Goal: Task Accomplishment & Management: Complete application form

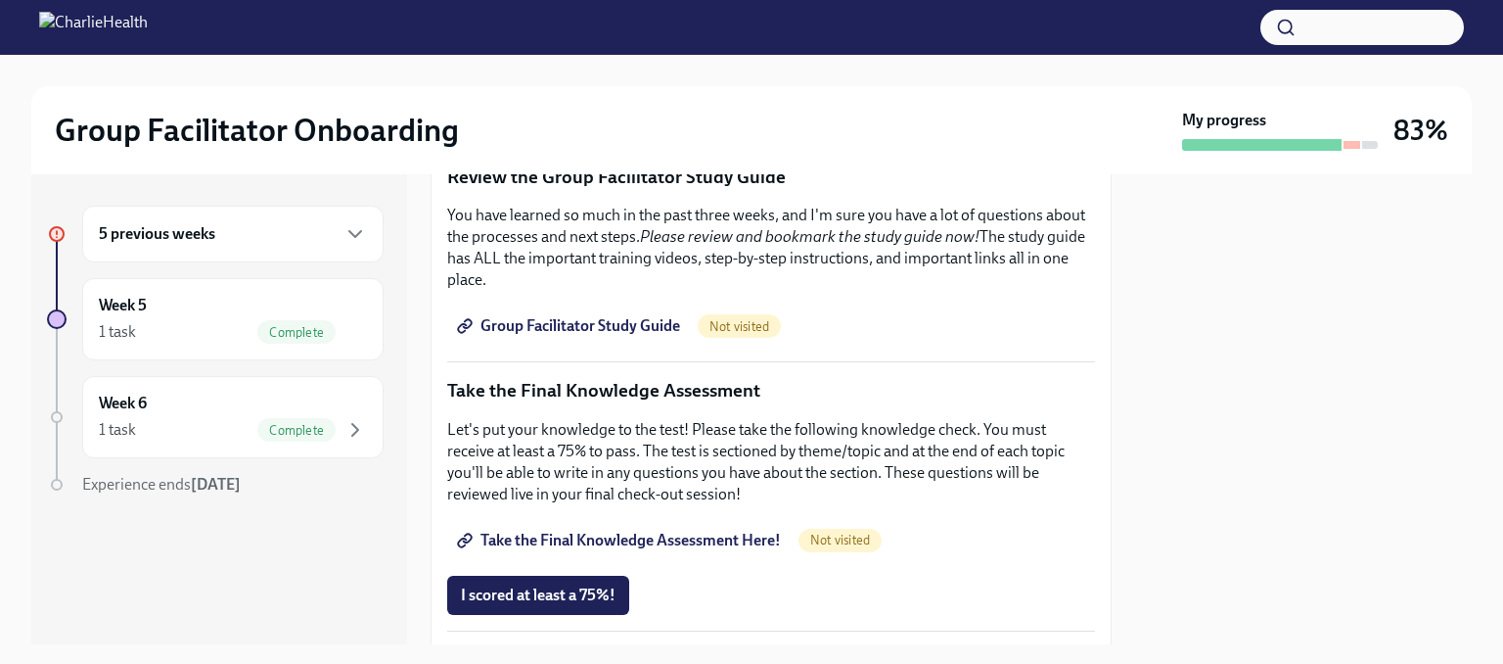
scroll to position [979, 0]
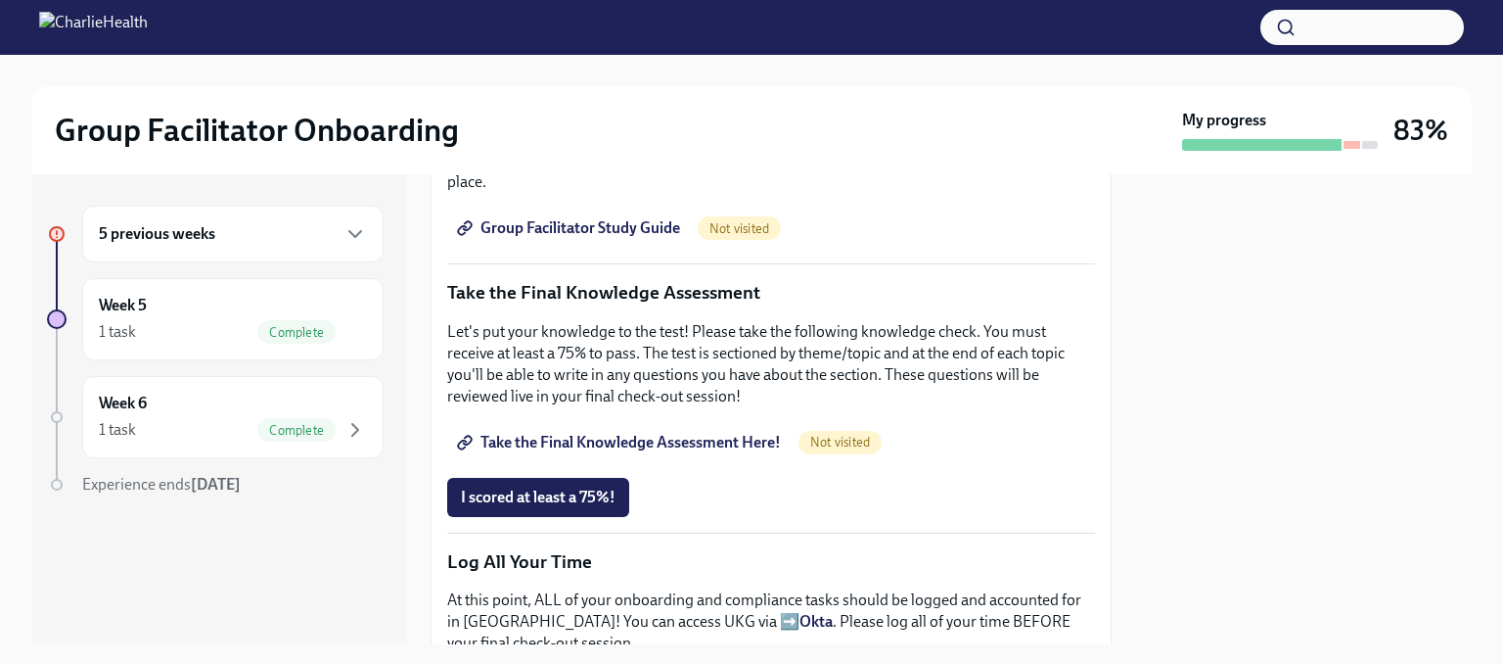
click at [634, 435] on span "Take the Final Knowledge Assessment Here!" at bounding box center [621, 443] width 320 height 20
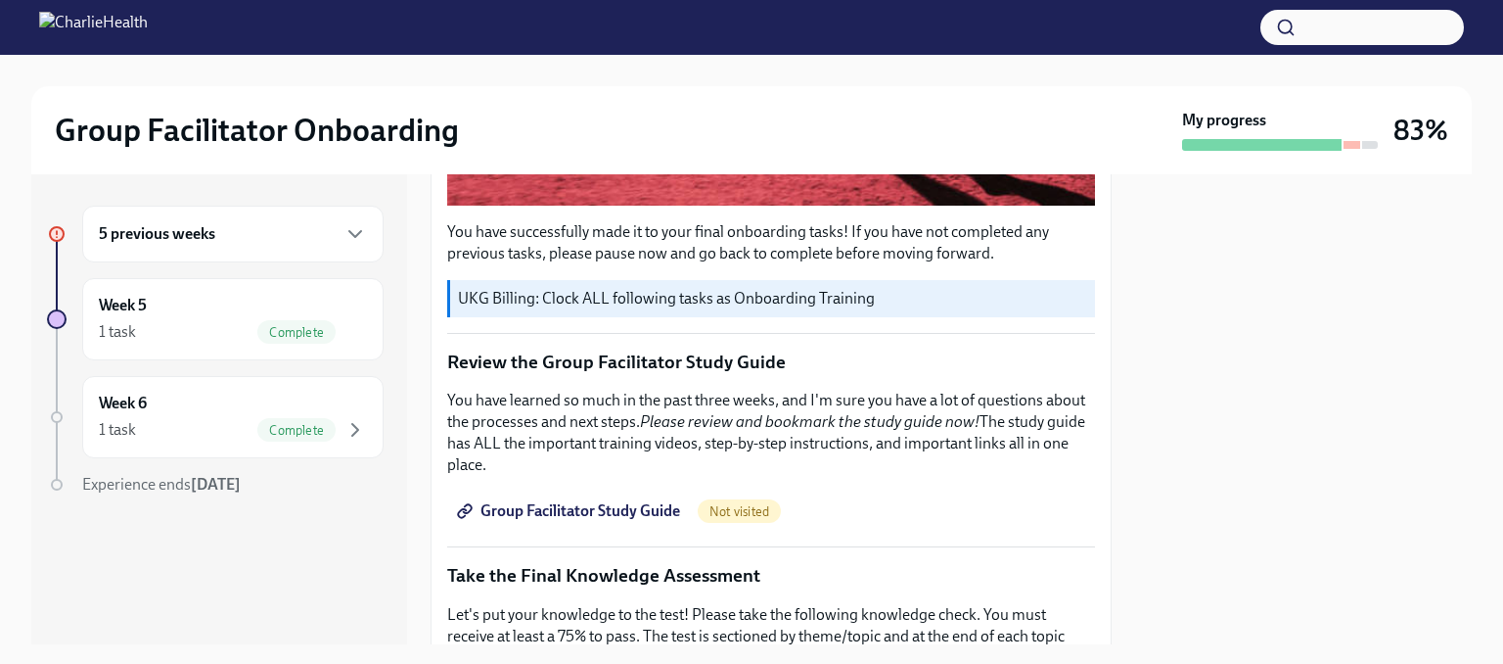
scroll to position [685, 0]
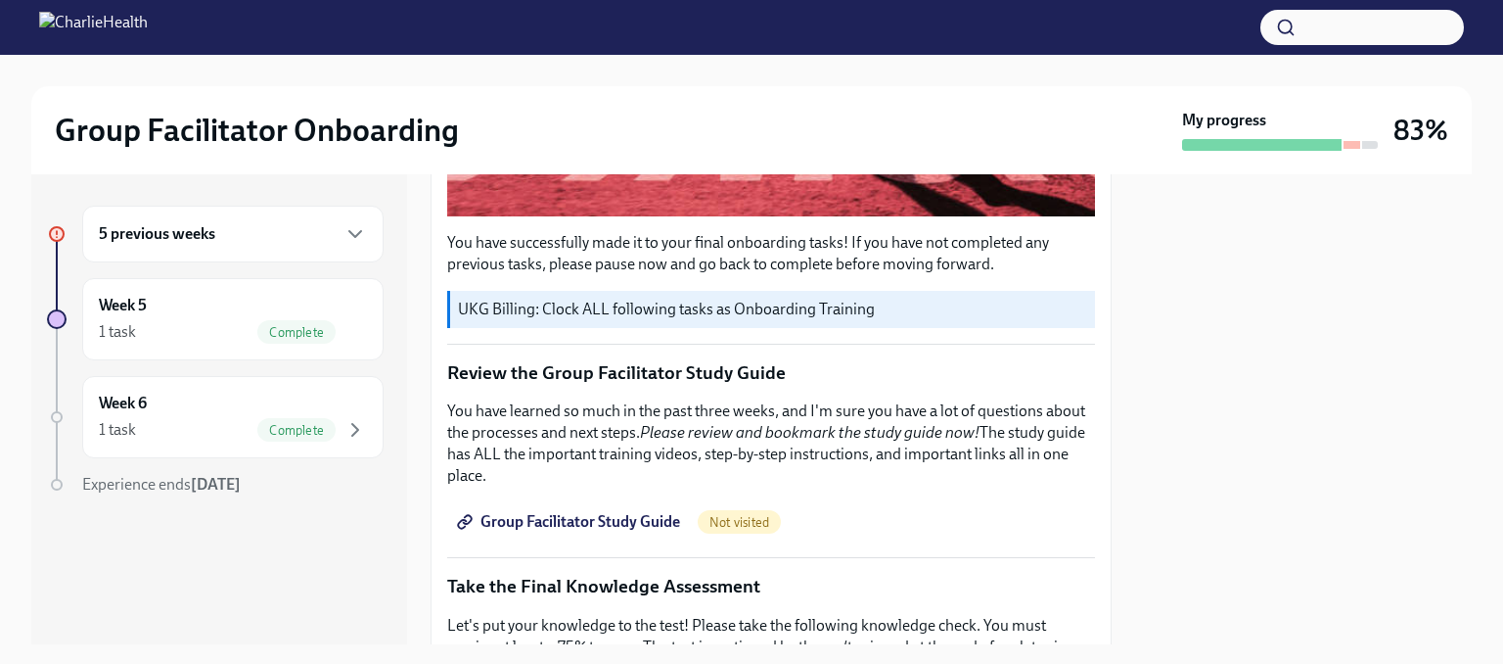
click at [653, 512] on span "Group Facilitator Study Guide" at bounding box center [570, 522] width 219 height 20
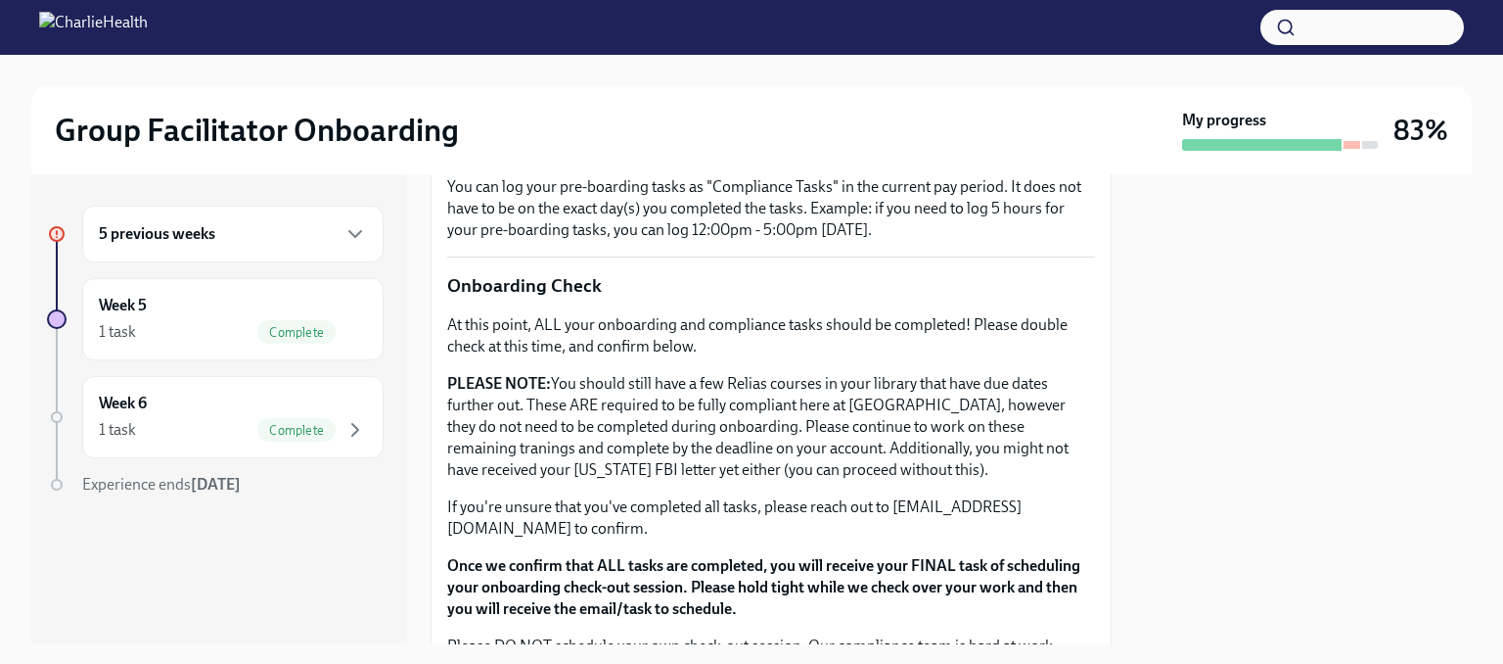
scroll to position [1607, 0]
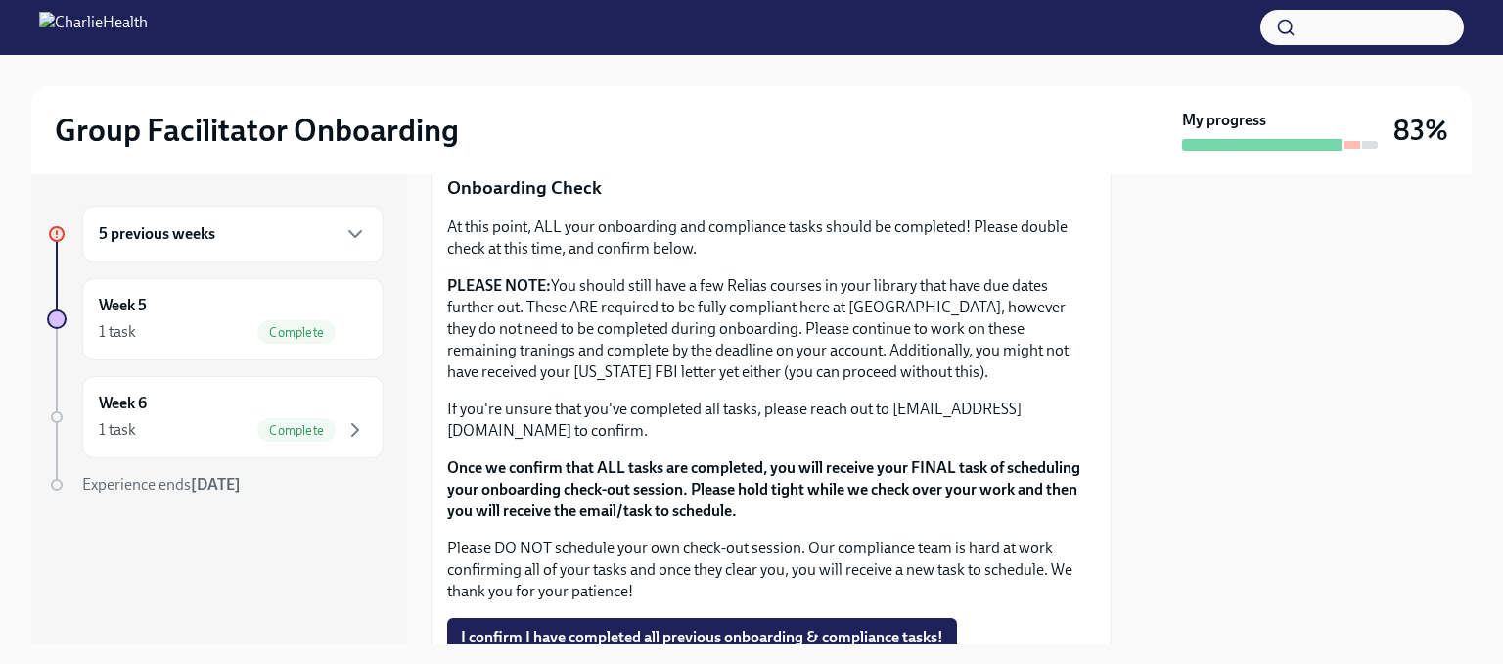
click at [300, 229] on div "5 previous weeks" at bounding box center [233, 233] width 268 height 23
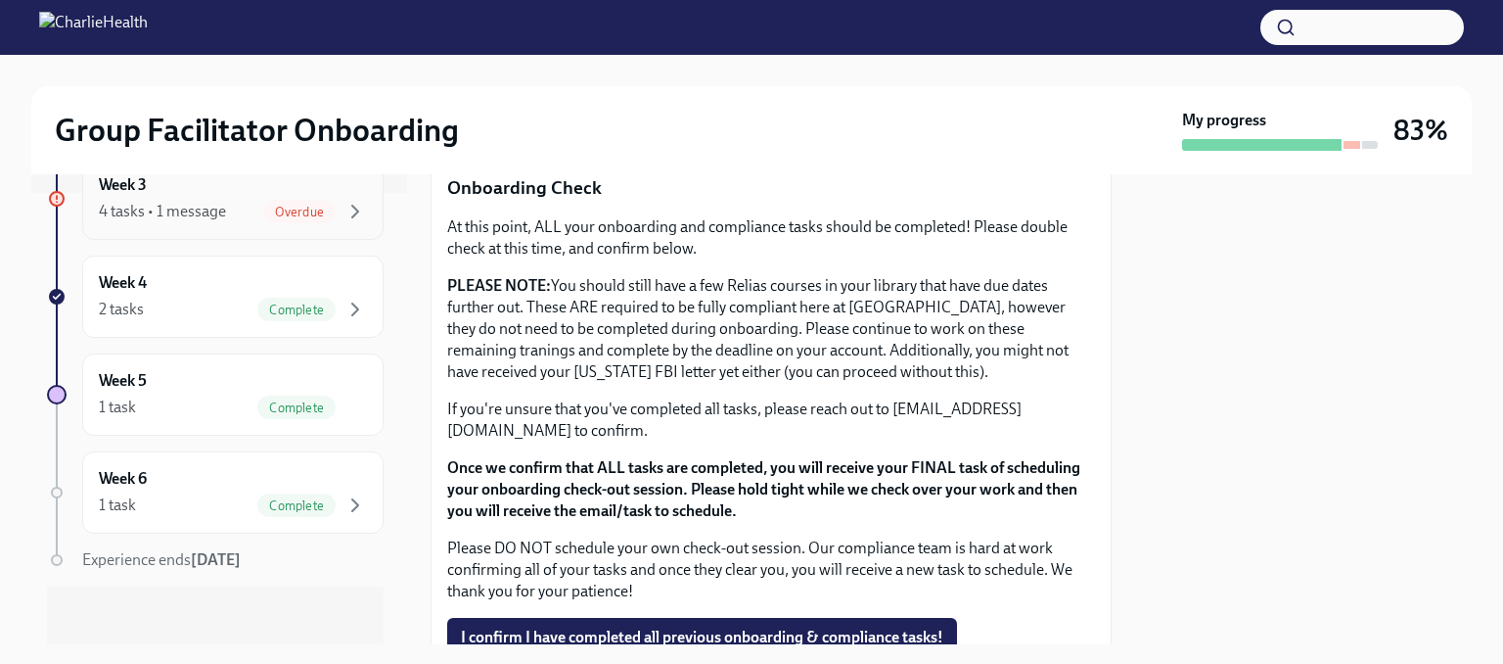
scroll to position [453, 0]
click at [264, 225] on div "Week 3 4 tasks • 1 message Overdue" at bounding box center [232, 197] width 301 height 82
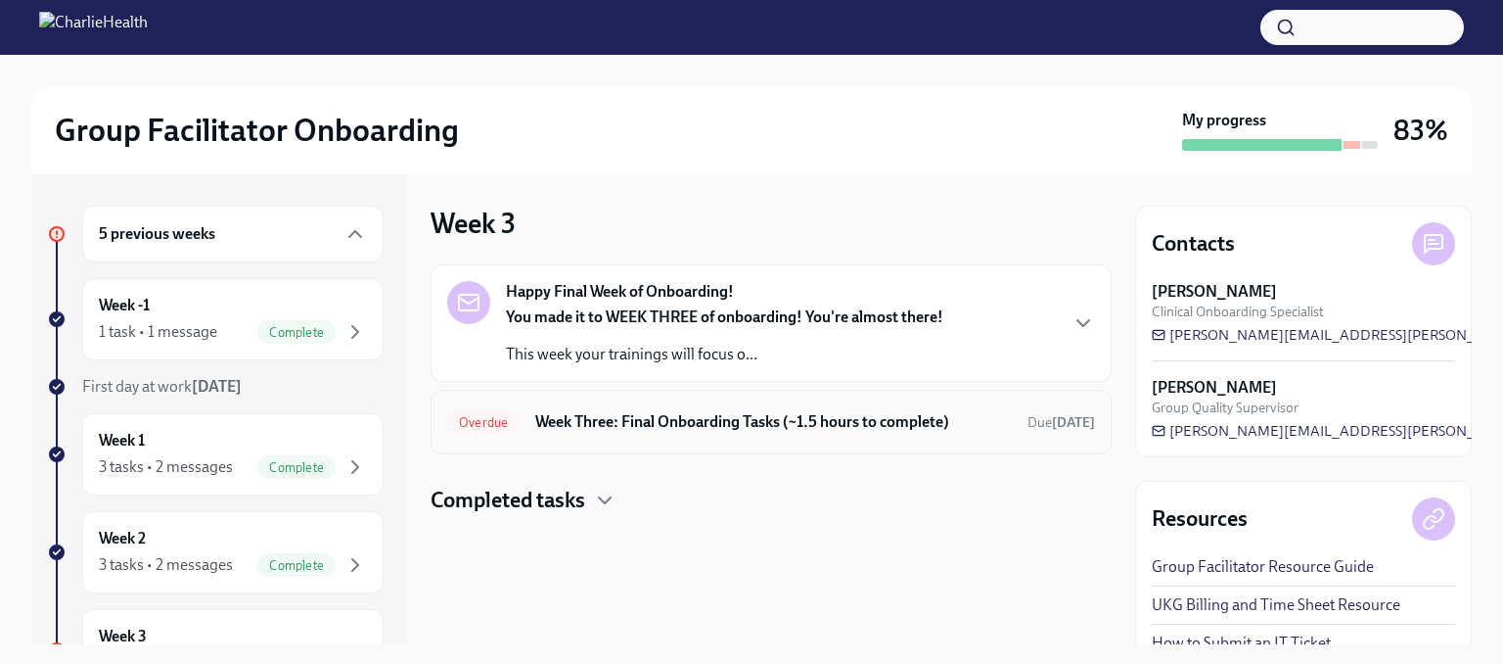
click at [678, 421] on h6 "Week Three: Final Onboarding Tasks (~1.5 hours to complete)" at bounding box center [773, 422] width 477 height 22
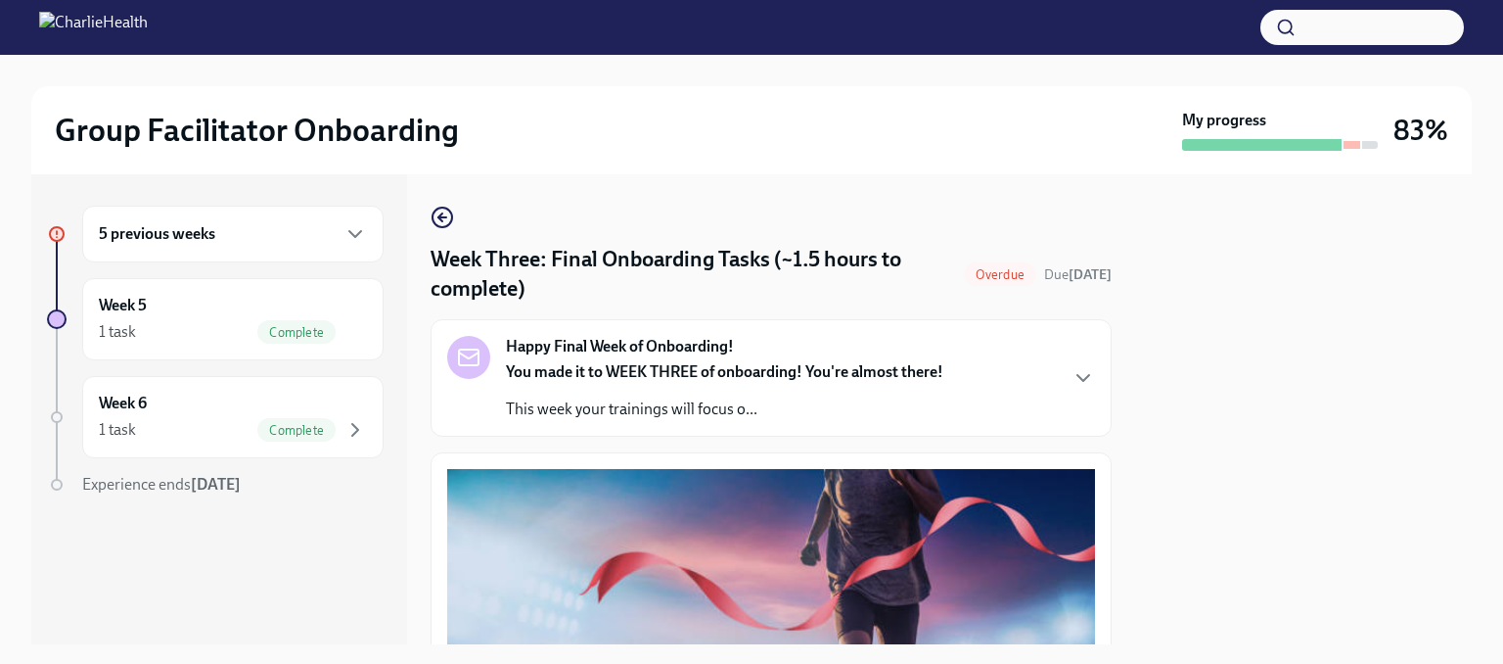
click at [813, 374] on strong "You made it to WEEK THREE of onboarding! You're almost there!" at bounding box center [724, 371] width 437 height 19
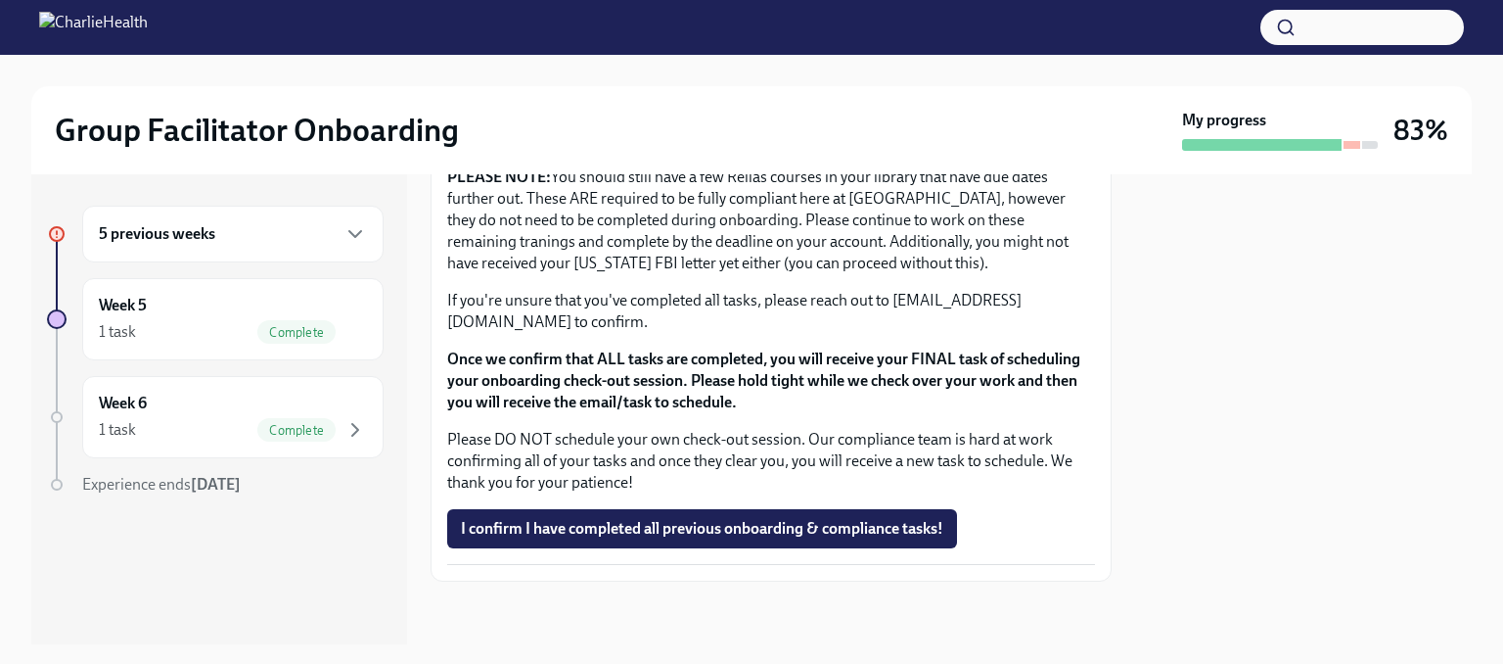
scroll to position [2471, 0]
click at [262, 250] on div "5 previous weeks" at bounding box center [232, 234] width 301 height 57
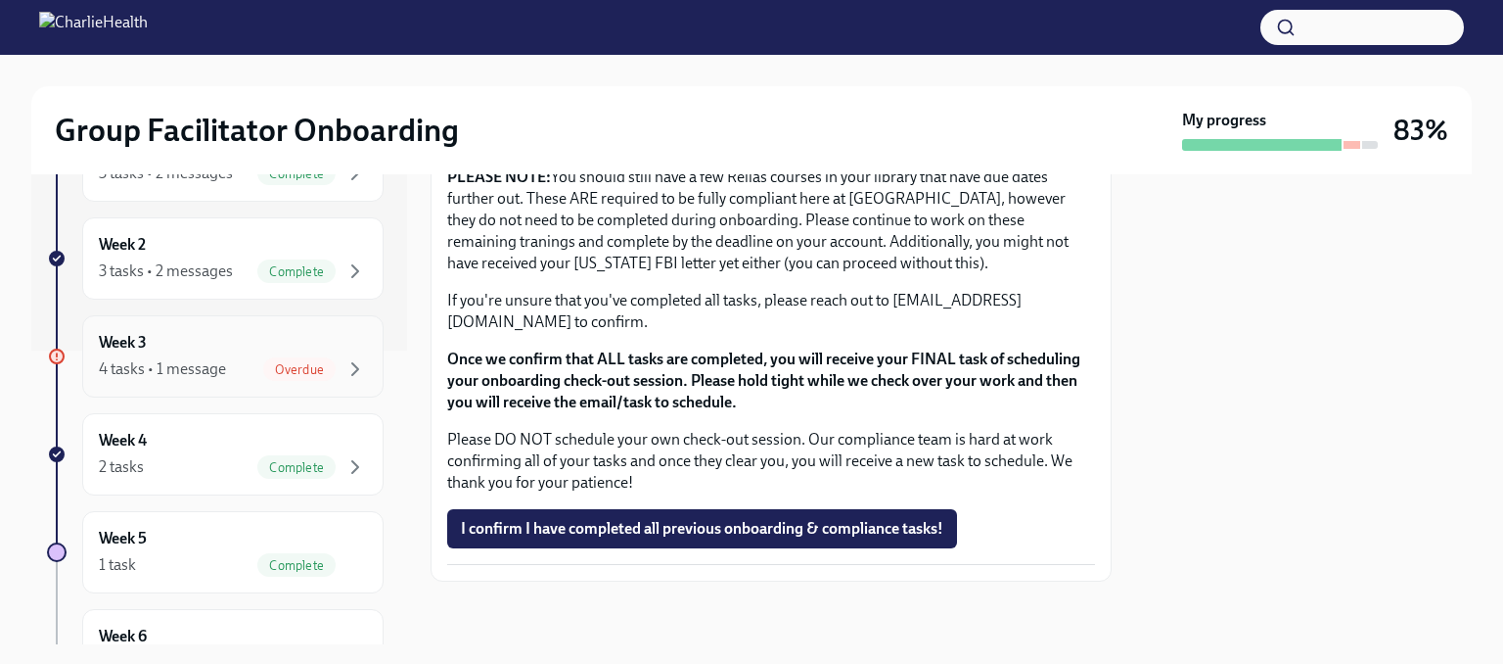
scroll to position [391, 0]
click at [278, 275] on span "Overdue" at bounding box center [299, 271] width 72 height 15
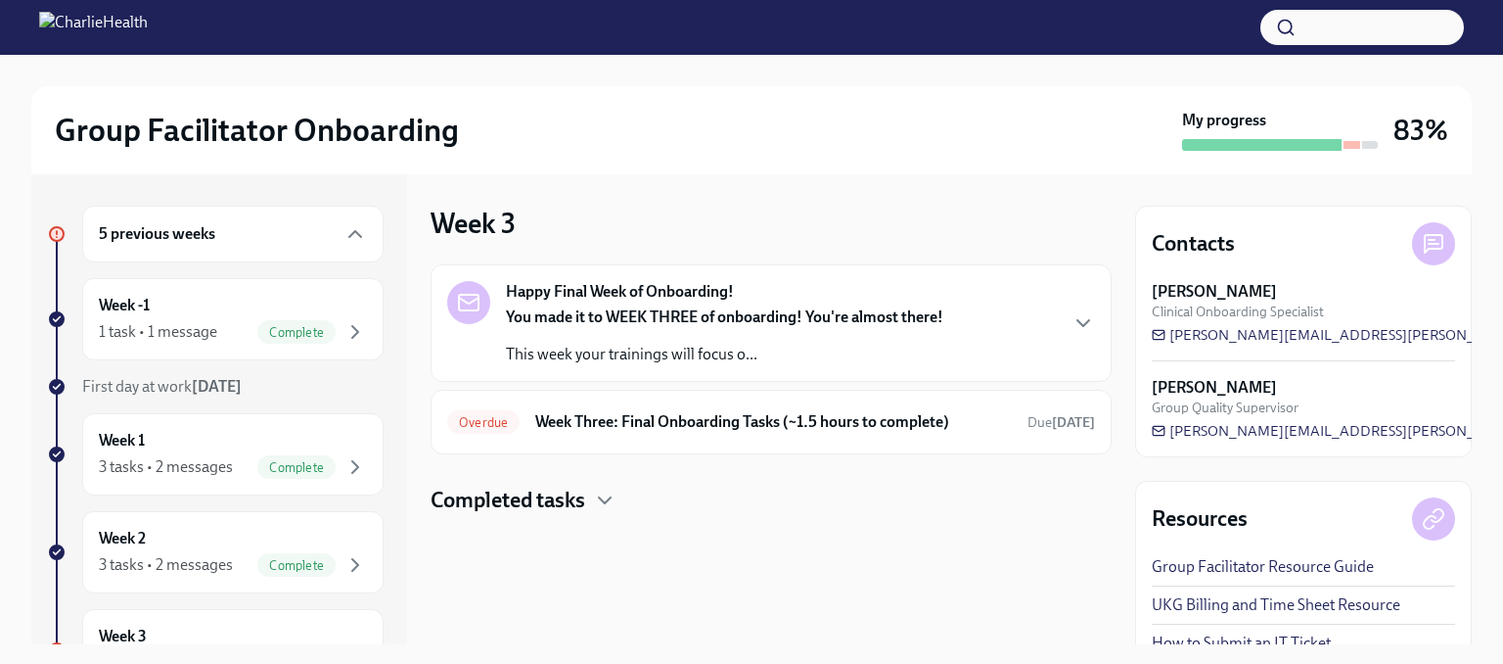
click at [615, 317] on strong "You made it to WEEK THREE of onboarding! You're almost there!" at bounding box center [724, 316] width 437 height 19
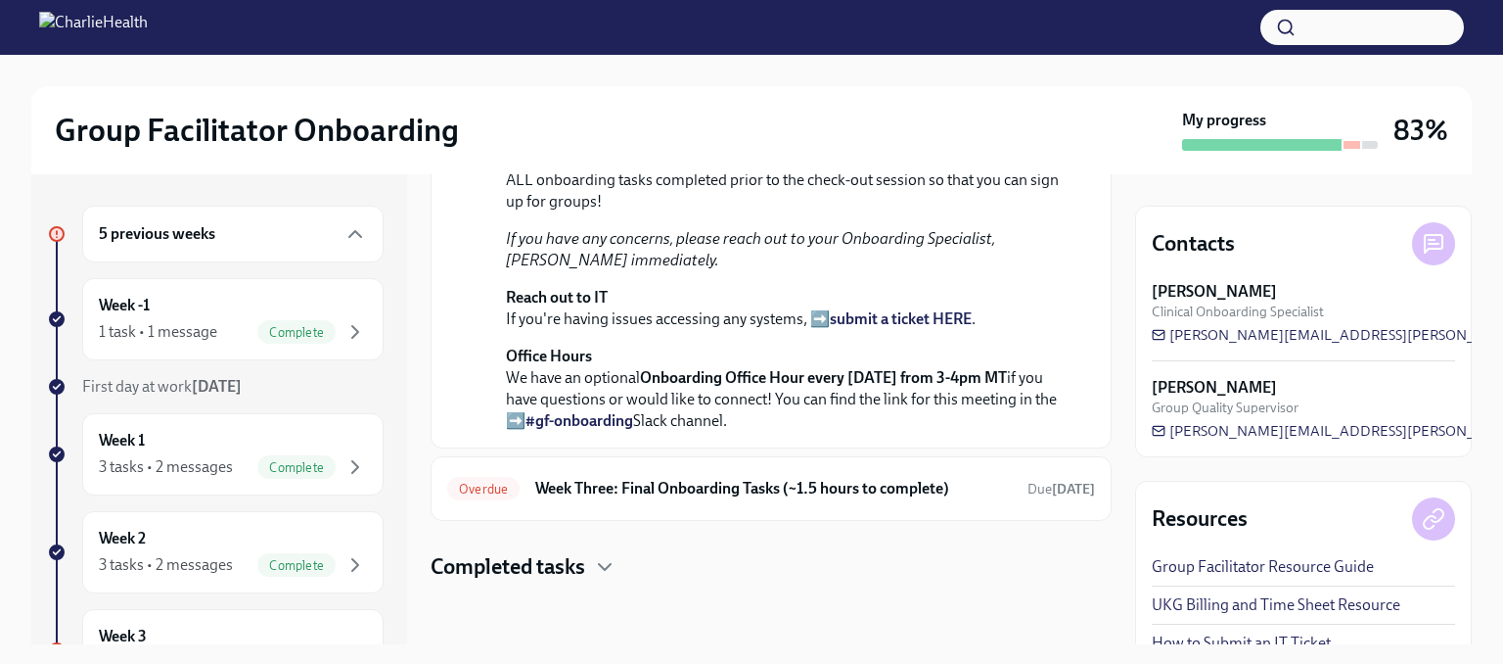
scroll to position [699, 0]
click at [1018, 500] on div "Overdue Week Three: Final Onboarding Tasks (~1.5 hours to complete) Due [DATE]" at bounding box center [771, 488] width 648 height 31
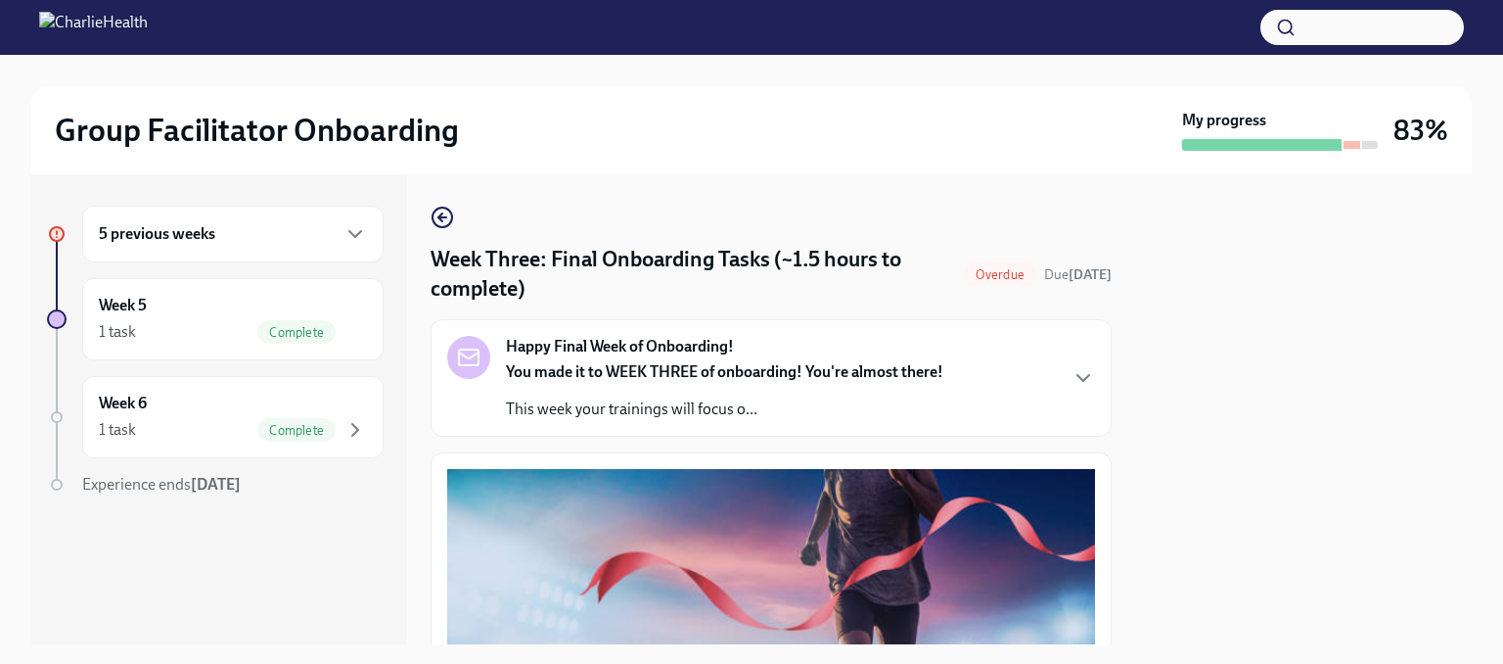
click at [207, 254] on div "5 previous weeks" at bounding box center [232, 234] width 301 height 57
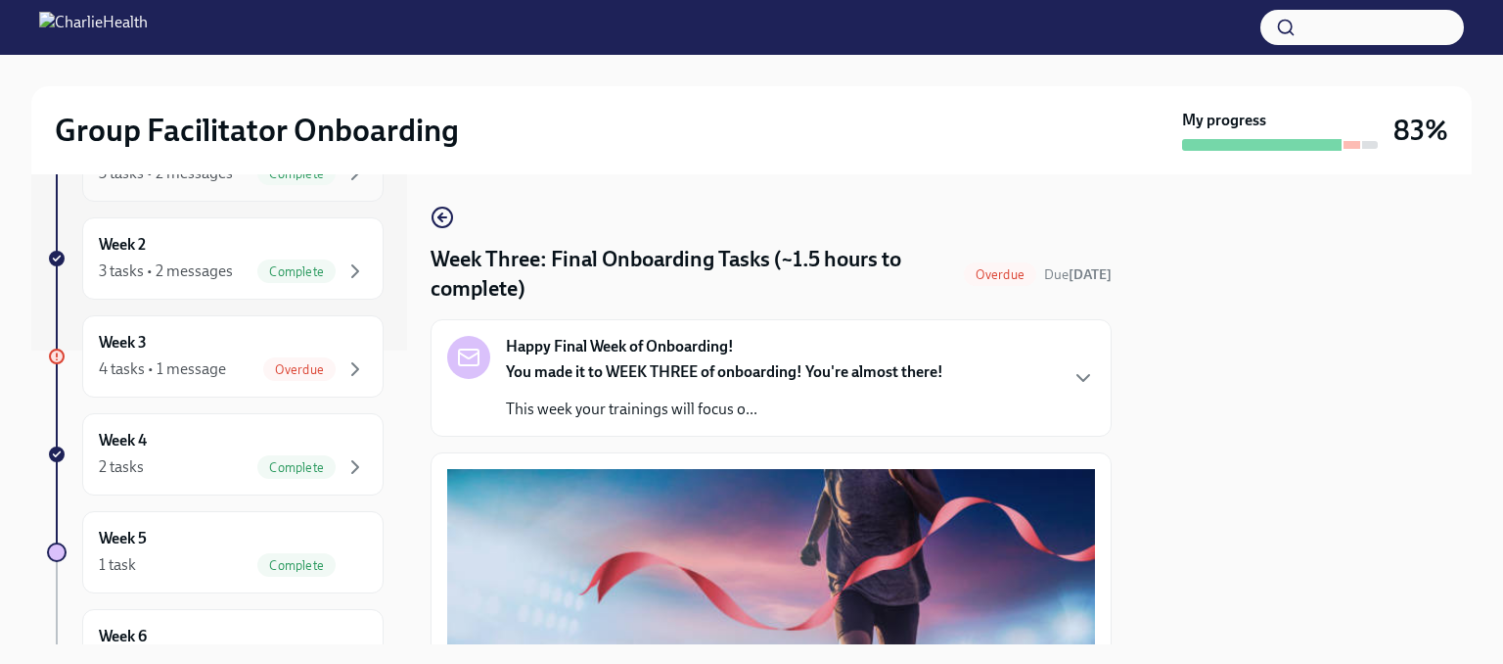
scroll to position [391, 0]
click at [268, 283] on div "Week 3 4 tasks • 1 message Overdue" at bounding box center [232, 258] width 301 height 82
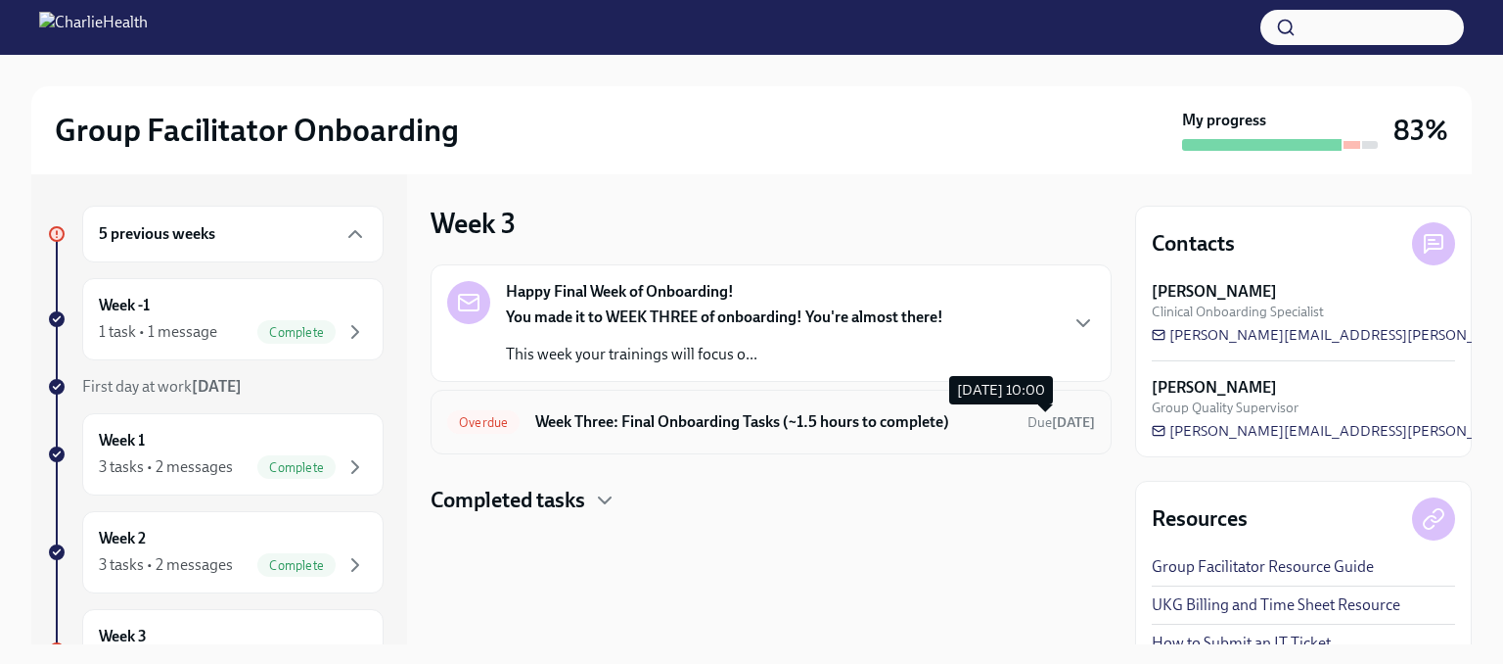
click at [1052, 420] on strong "[DATE]" at bounding box center [1073, 422] width 43 height 17
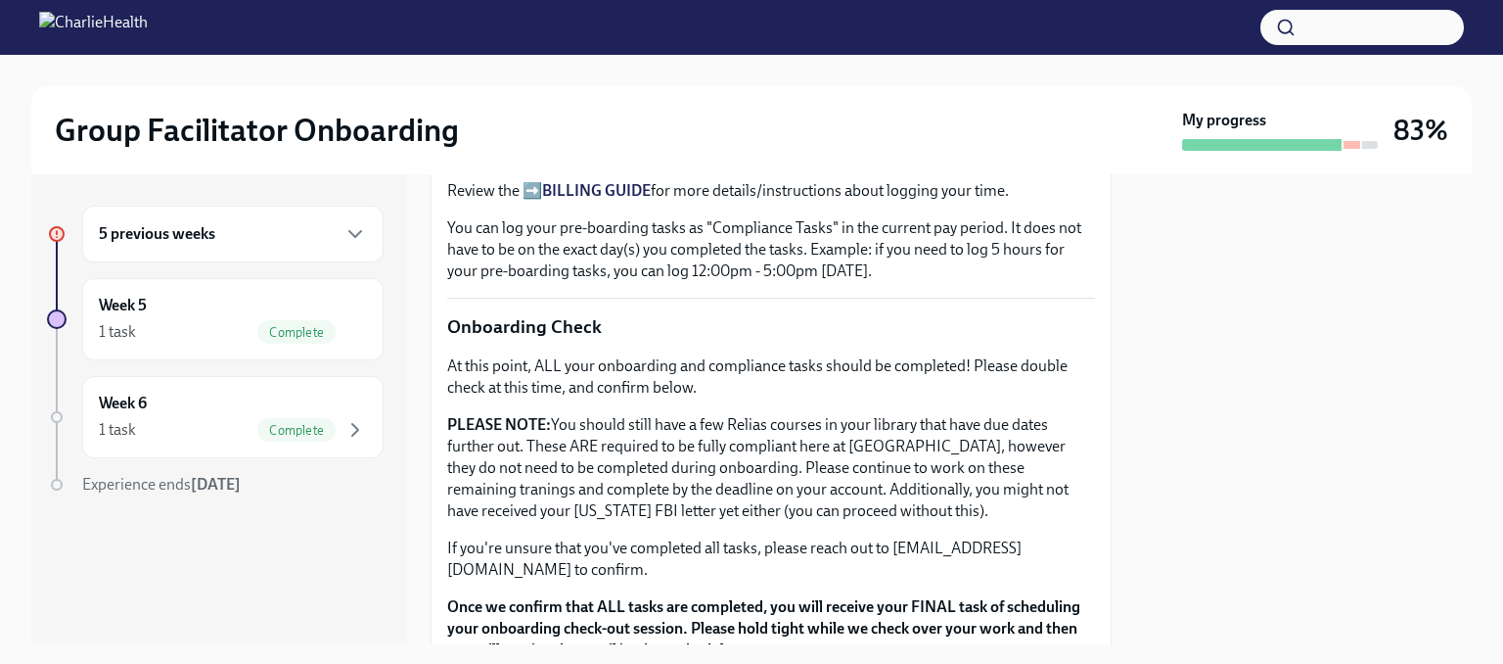
scroll to position [1705, 0]
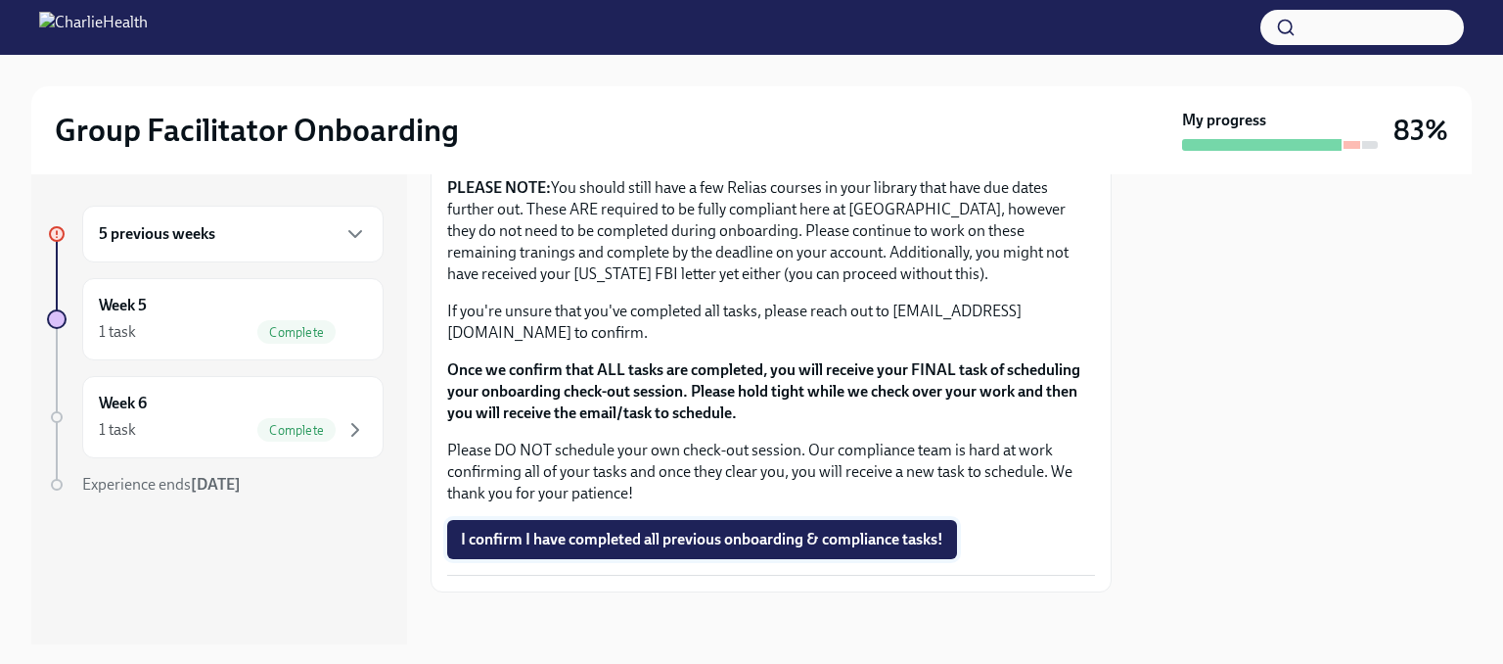
click at [841, 529] on span "I confirm I have completed all previous onboarding & compliance tasks!" at bounding box center [702, 539] width 483 height 20
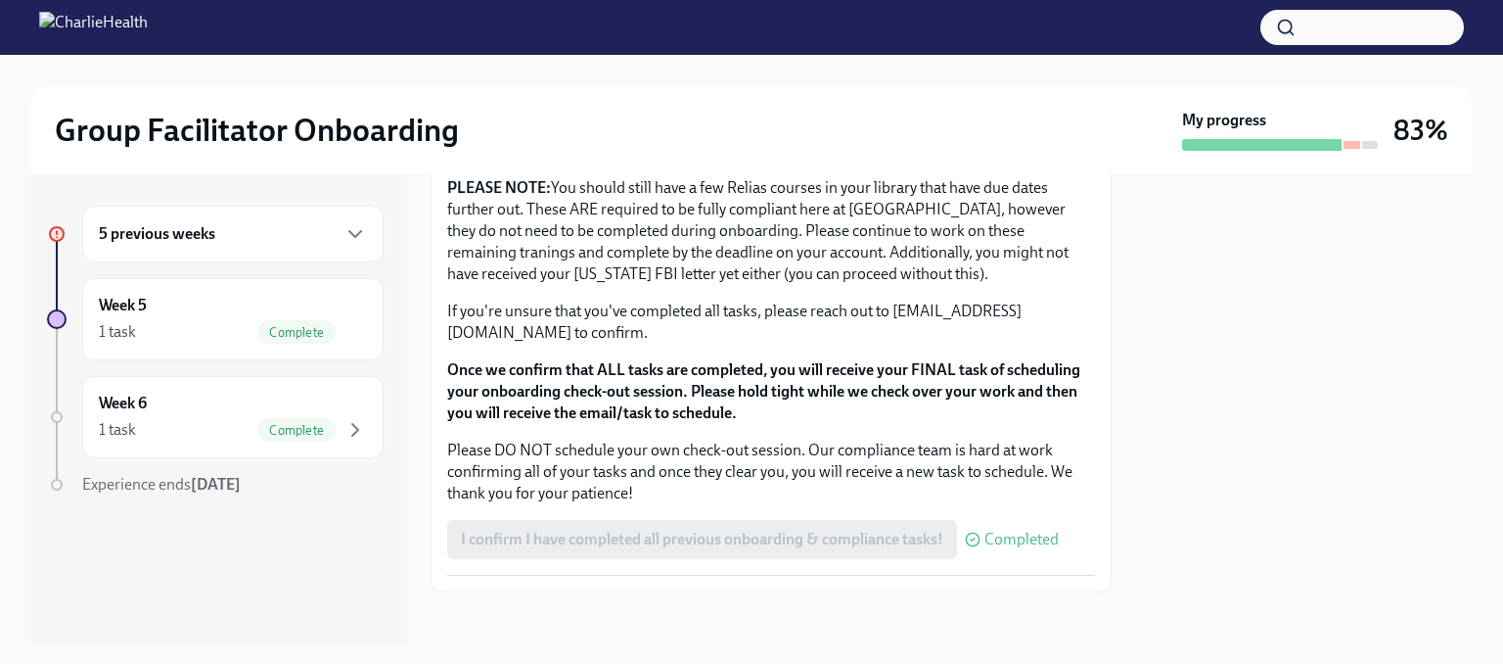
click at [239, 254] on div "5 previous weeks" at bounding box center [232, 234] width 301 height 57
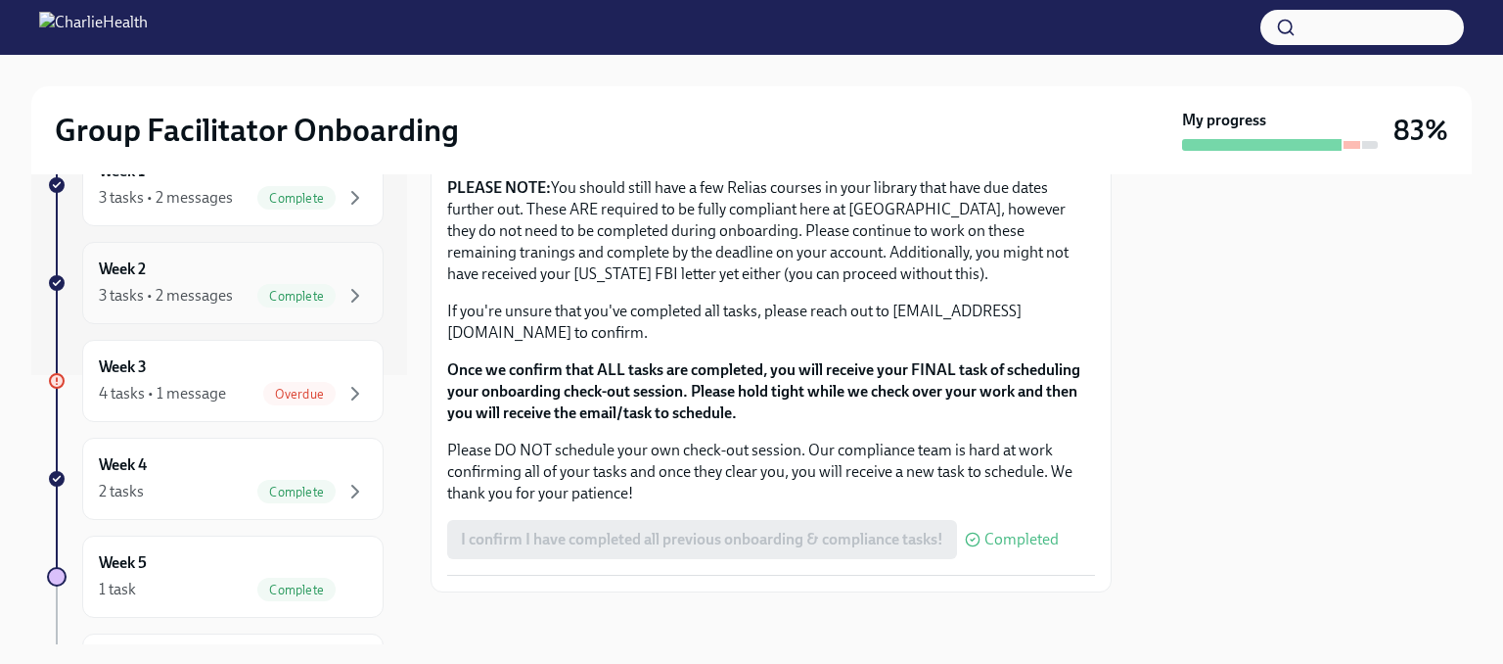
scroll to position [257, 0]
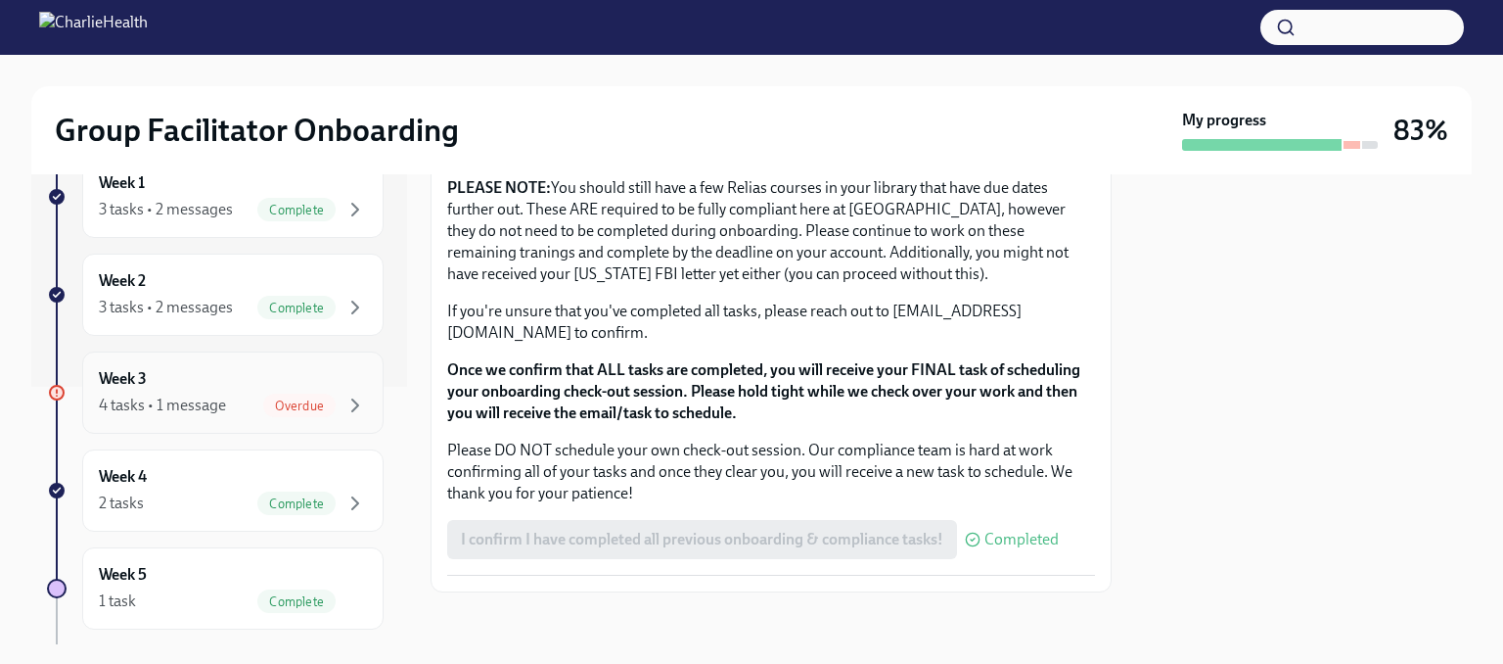
click at [242, 407] on div "4 tasks • 1 message Overdue" at bounding box center [233, 404] width 268 height 23
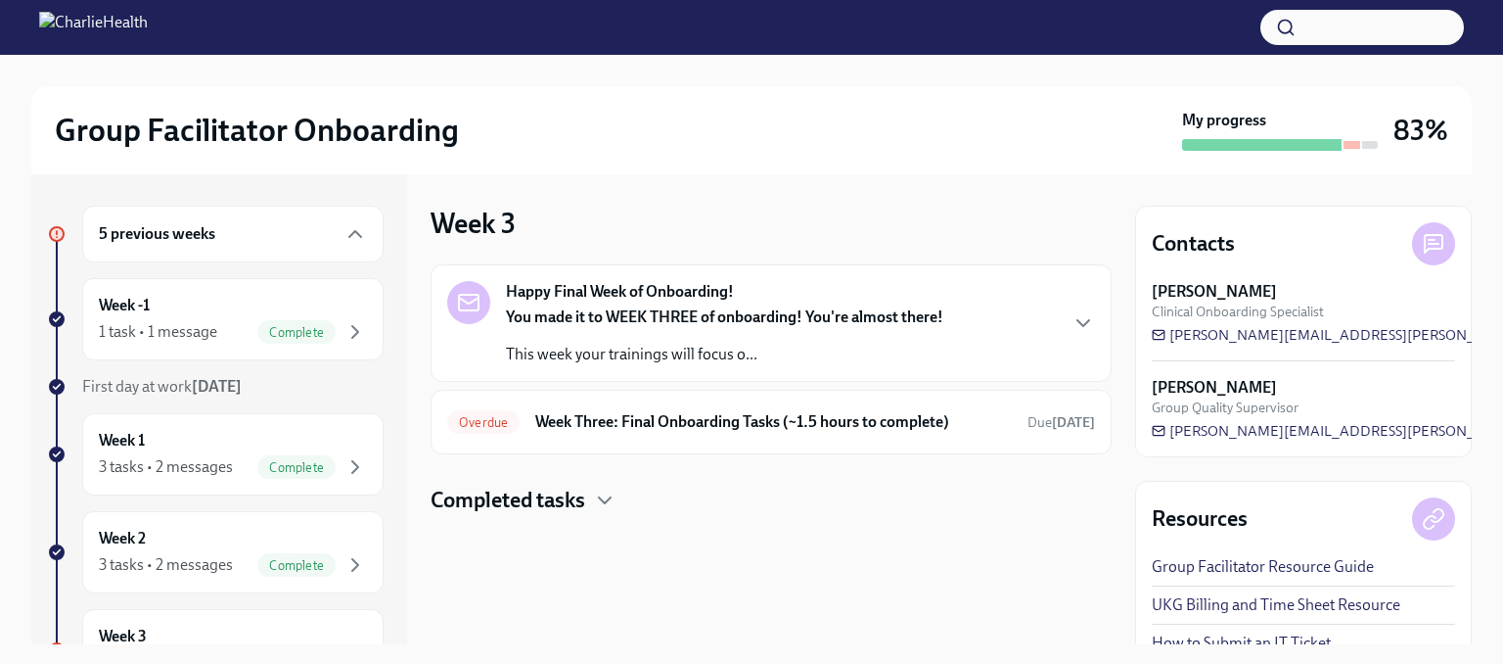
scroll to position [63, 0]
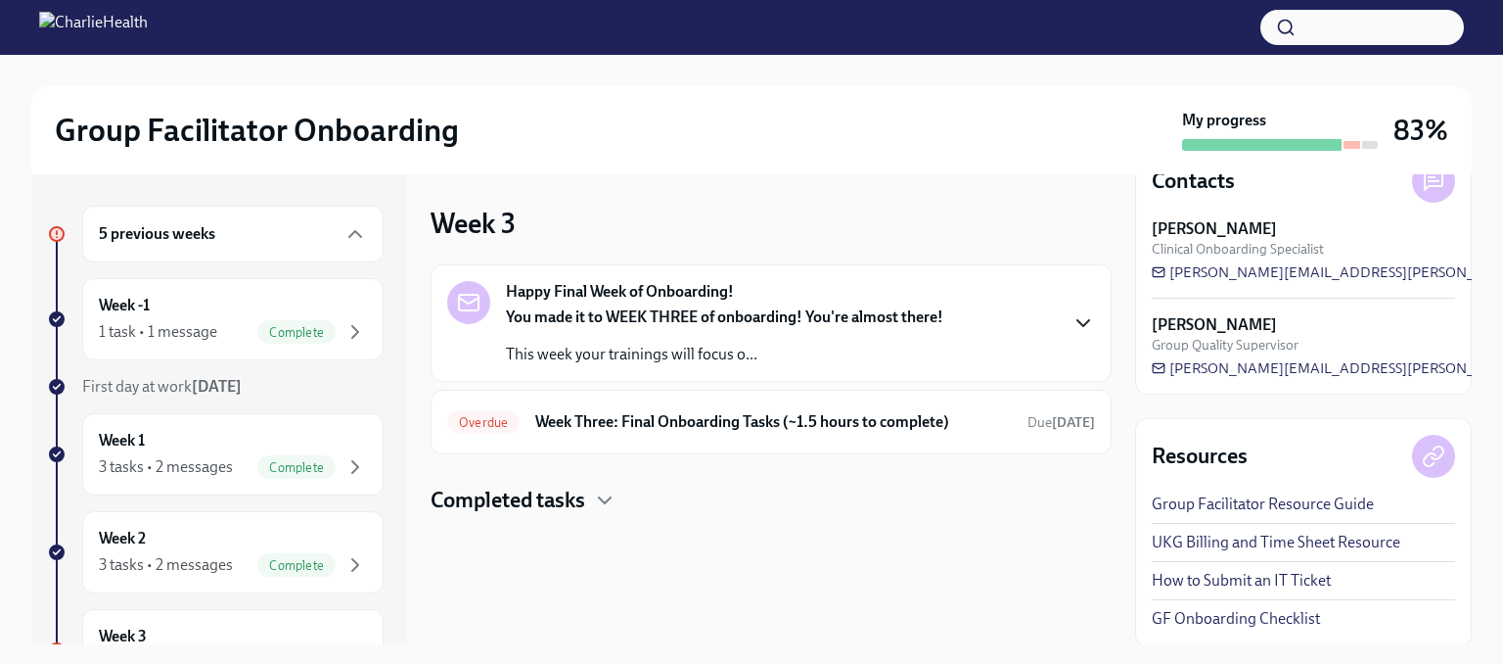
click at [1084, 317] on icon "button" at bounding box center [1083, 322] width 23 height 23
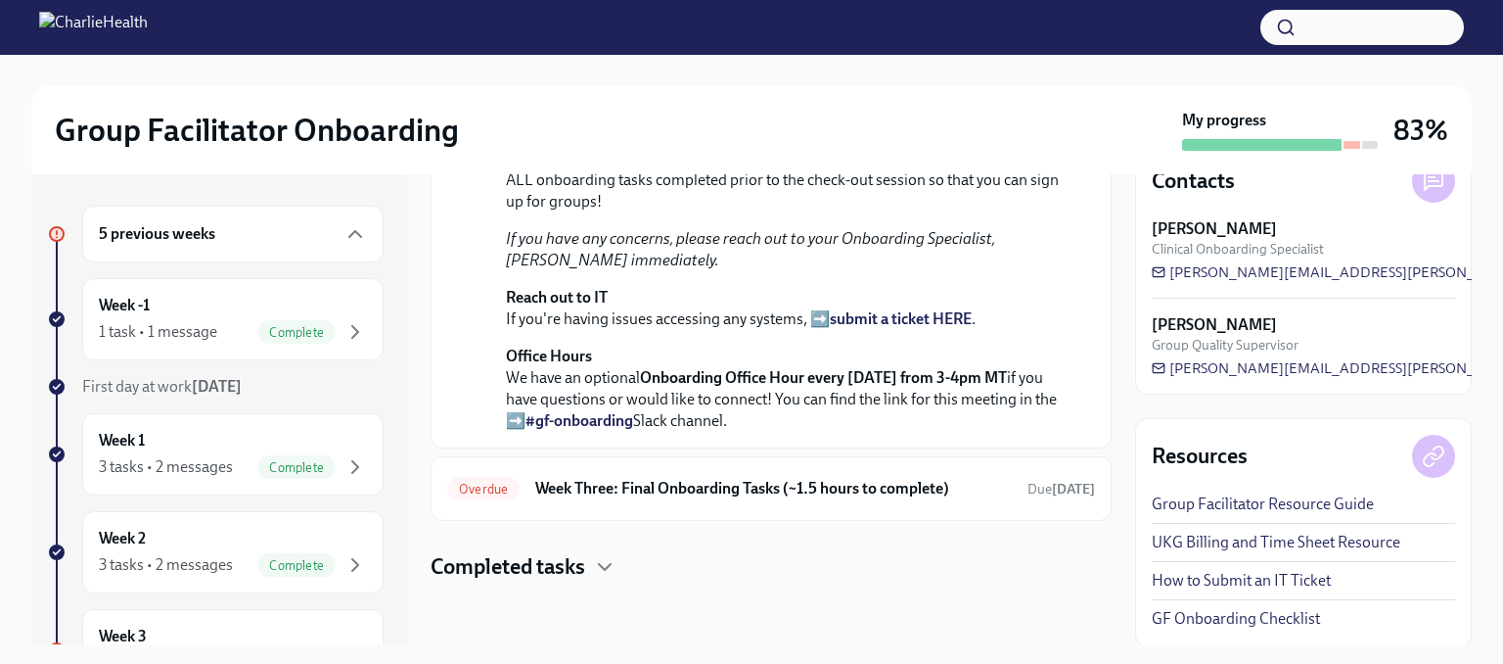
scroll to position [699, 0]
click at [603, 564] on icon "button" at bounding box center [605, 567] width 12 height 6
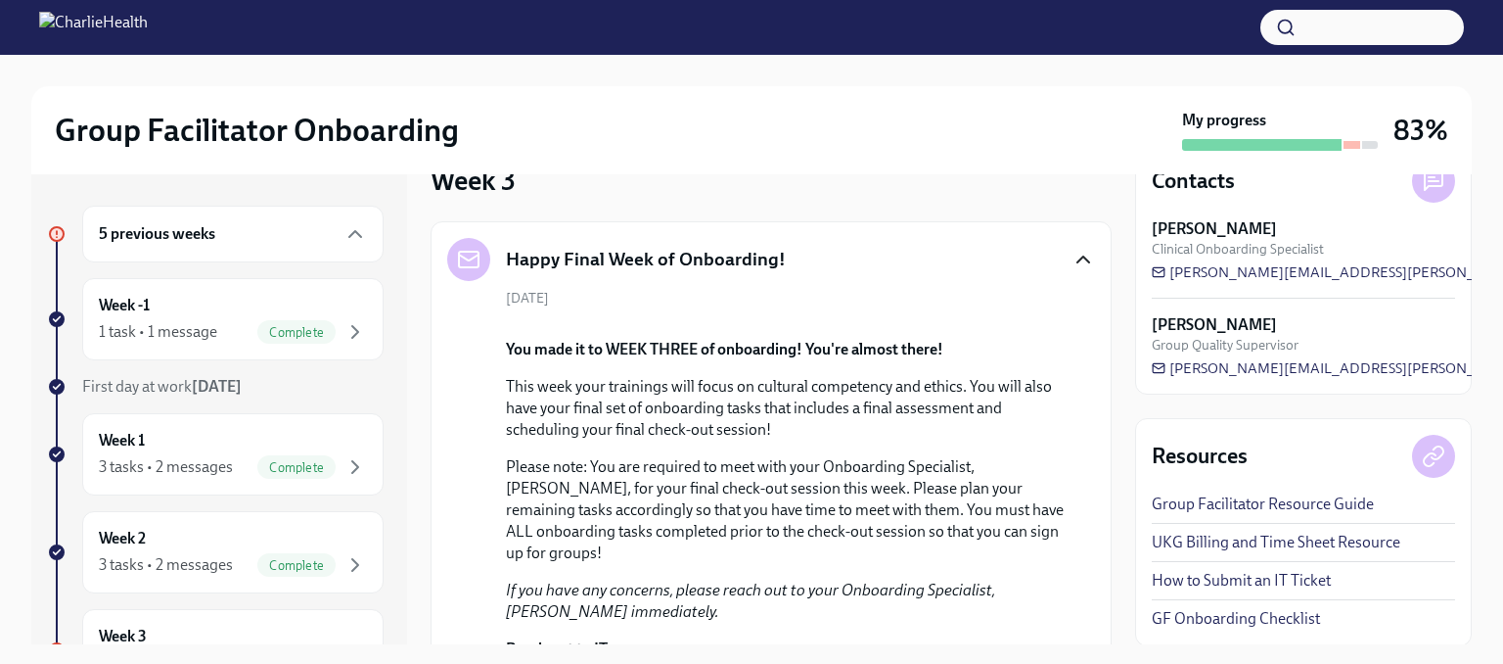
scroll to position [0, 0]
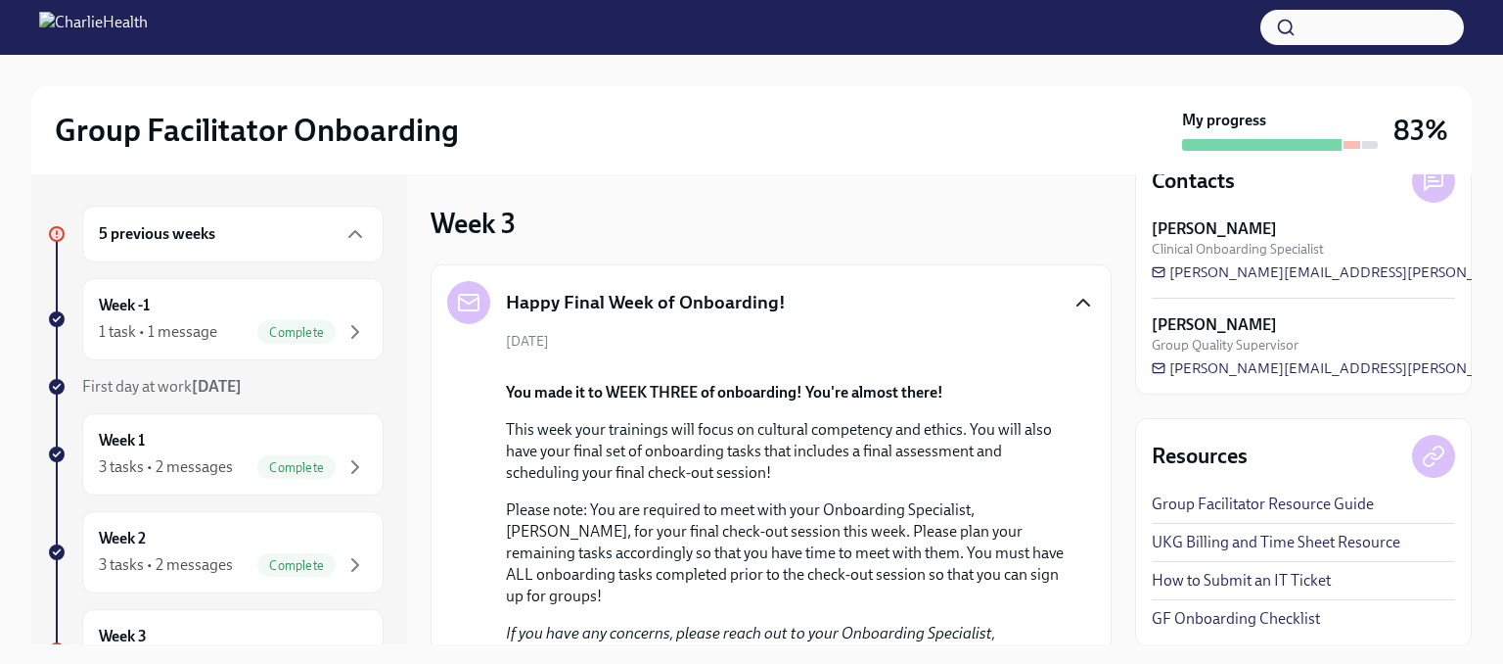
click at [225, 240] on div "5 previous weeks" at bounding box center [233, 233] width 268 height 23
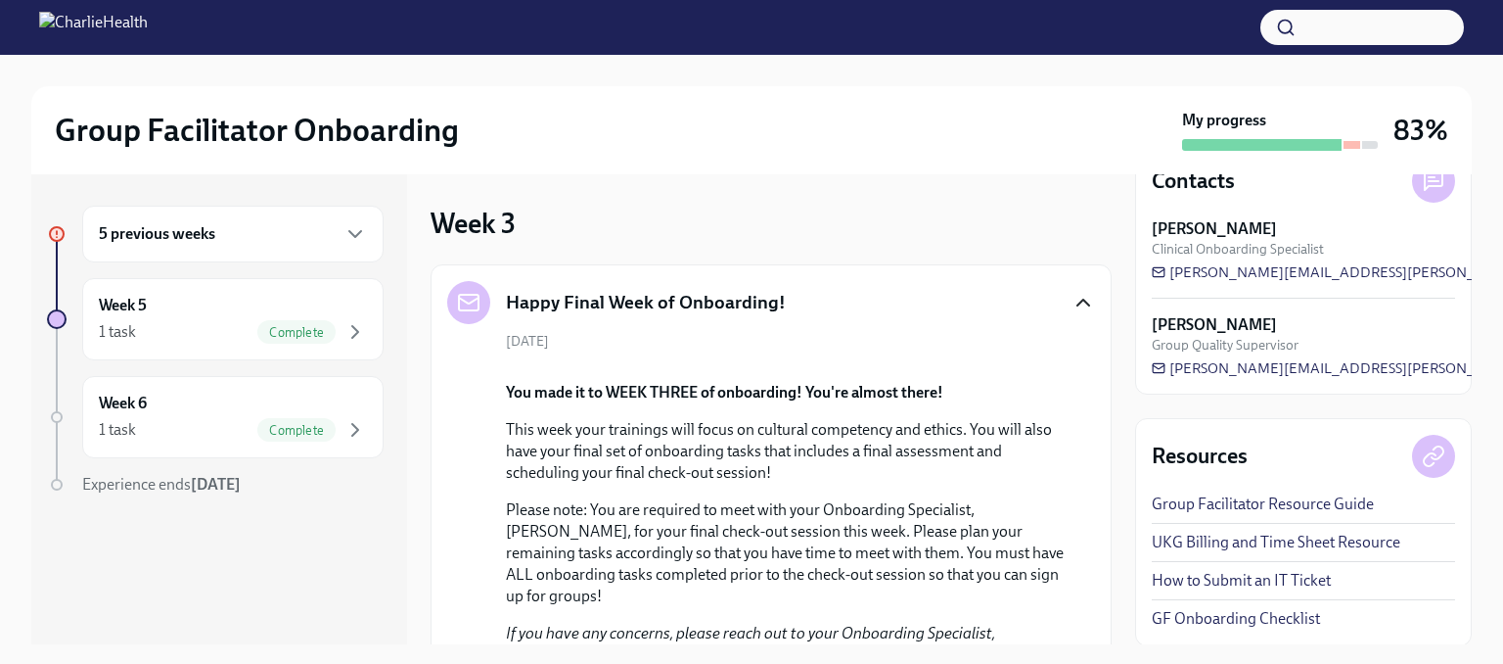
click at [223, 244] on div "5 previous weeks" at bounding box center [233, 233] width 268 height 23
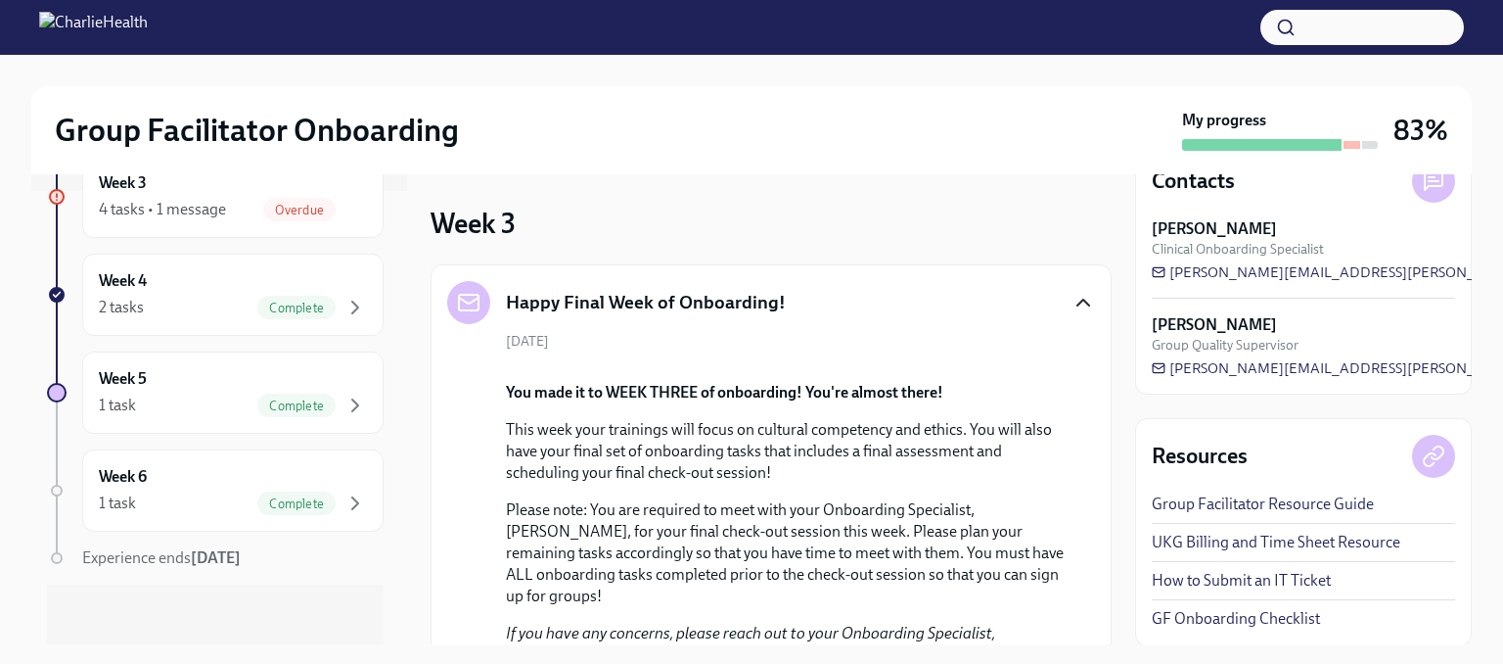
scroll to position [355, 0]
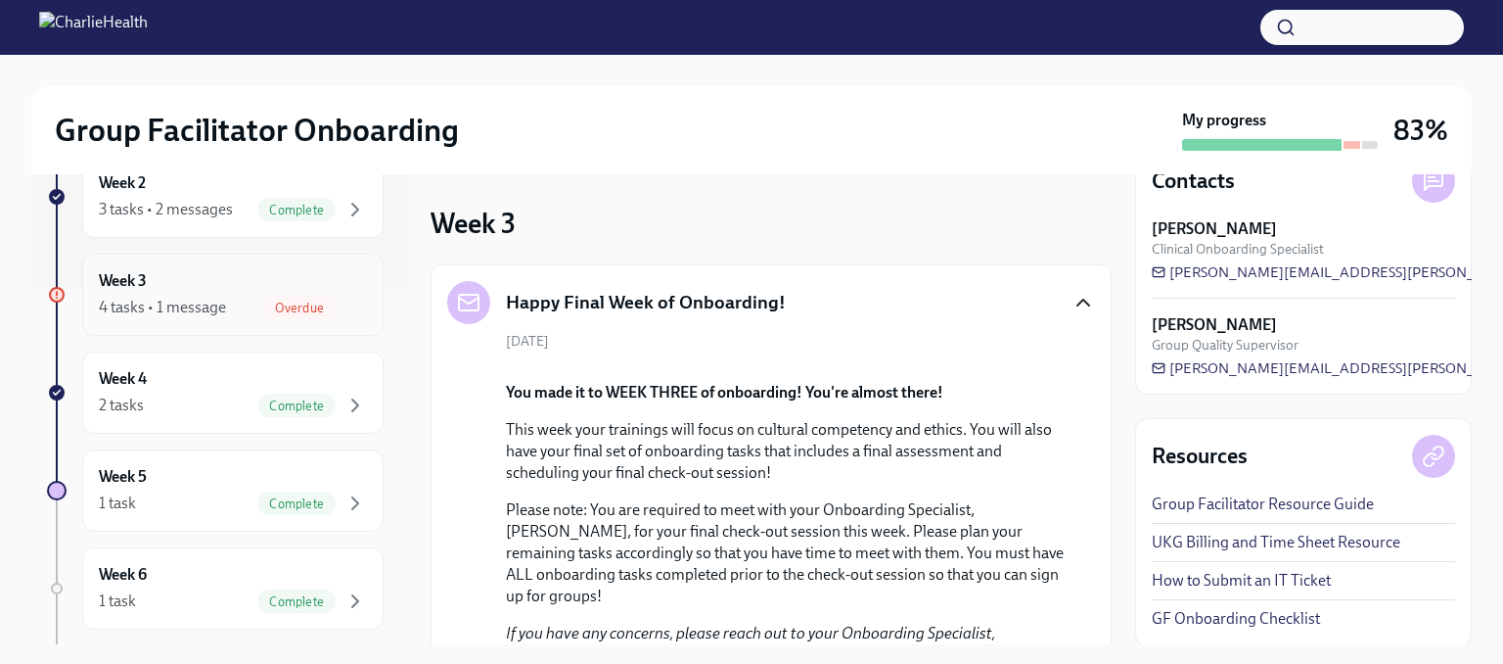
click at [213, 305] on div "4 tasks • 1 message" at bounding box center [162, 308] width 127 height 22
click at [282, 296] on div "Overdue" at bounding box center [299, 307] width 72 height 23
click at [218, 304] on div "4 tasks • 1 message" at bounding box center [162, 308] width 127 height 22
click at [205, 299] on div "4 tasks • 1 message" at bounding box center [162, 308] width 127 height 22
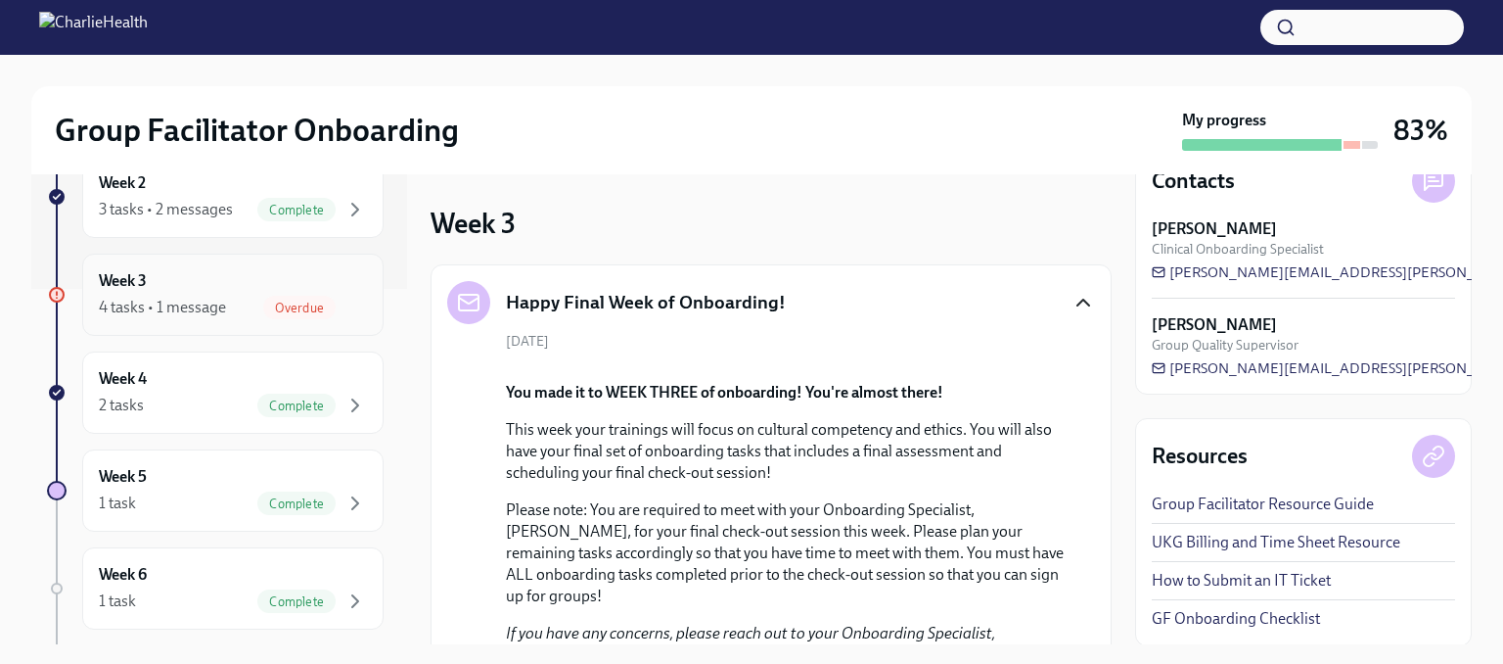
click at [281, 296] on div "Overdue" at bounding box center [299, 307] width 72 height 23
drag, startPoint x: 287, startPoint y: 301, endPoint x: 258, endPoint y: 292, distance: 30.0
click at [258, 292] on div "Week 3 4 tasks • 1 message Overdue" at bounding box center [233, 294] width 268 height 49
click at [254, 290] on div "Week 3 4 tasks • 1 message Overdue" at bounding box center [233, 294] width 268 height 49
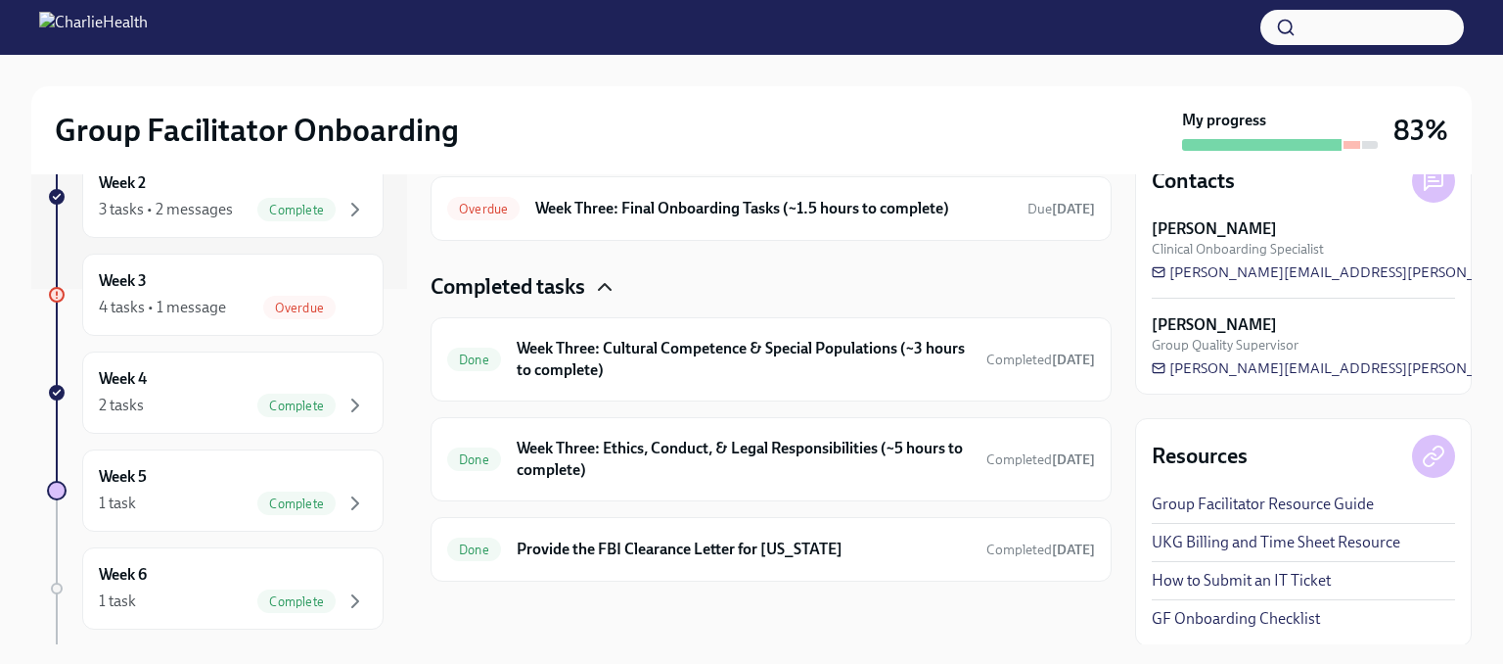
scroll to position [881, 0]
click at [832, 219] on h6 "Week Three: Final Onboarding Tasks (~1.5 hours to complete)" at bounding box center [773, 209] width 477 height 22
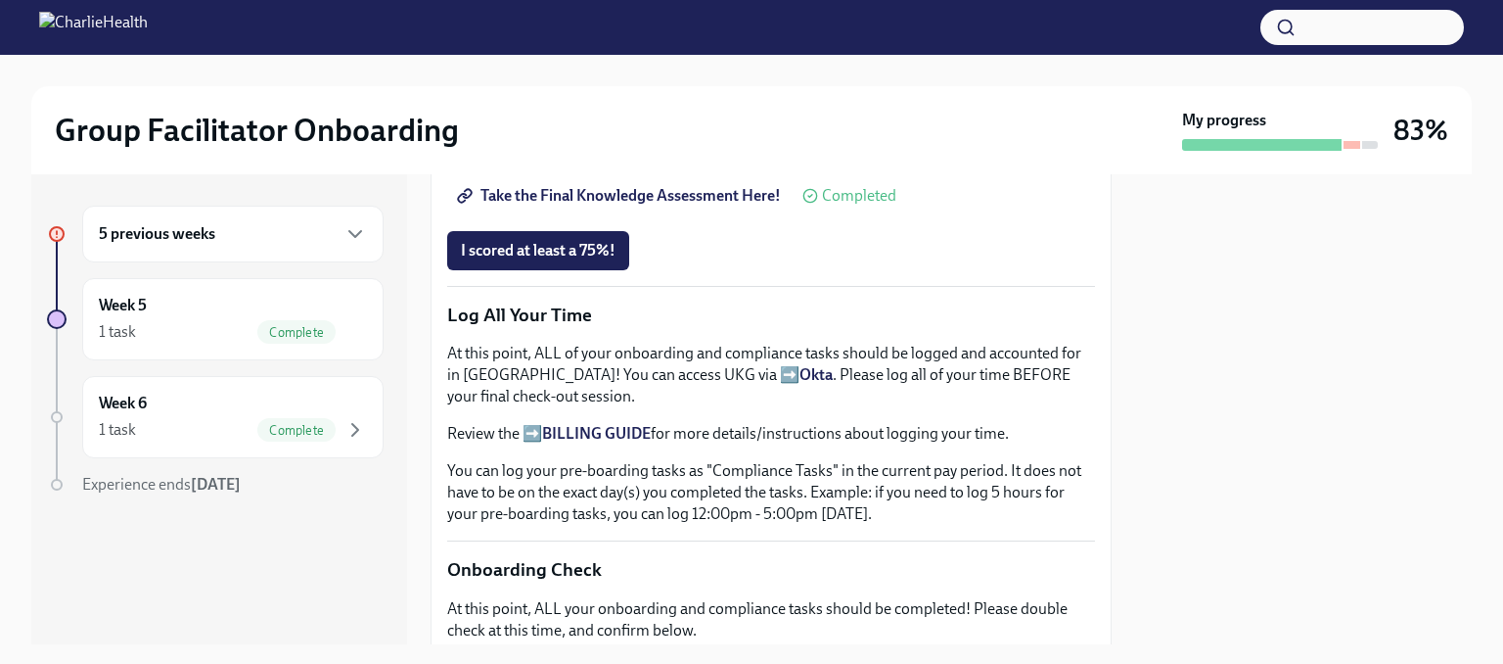
scroll to position [1216, 0]
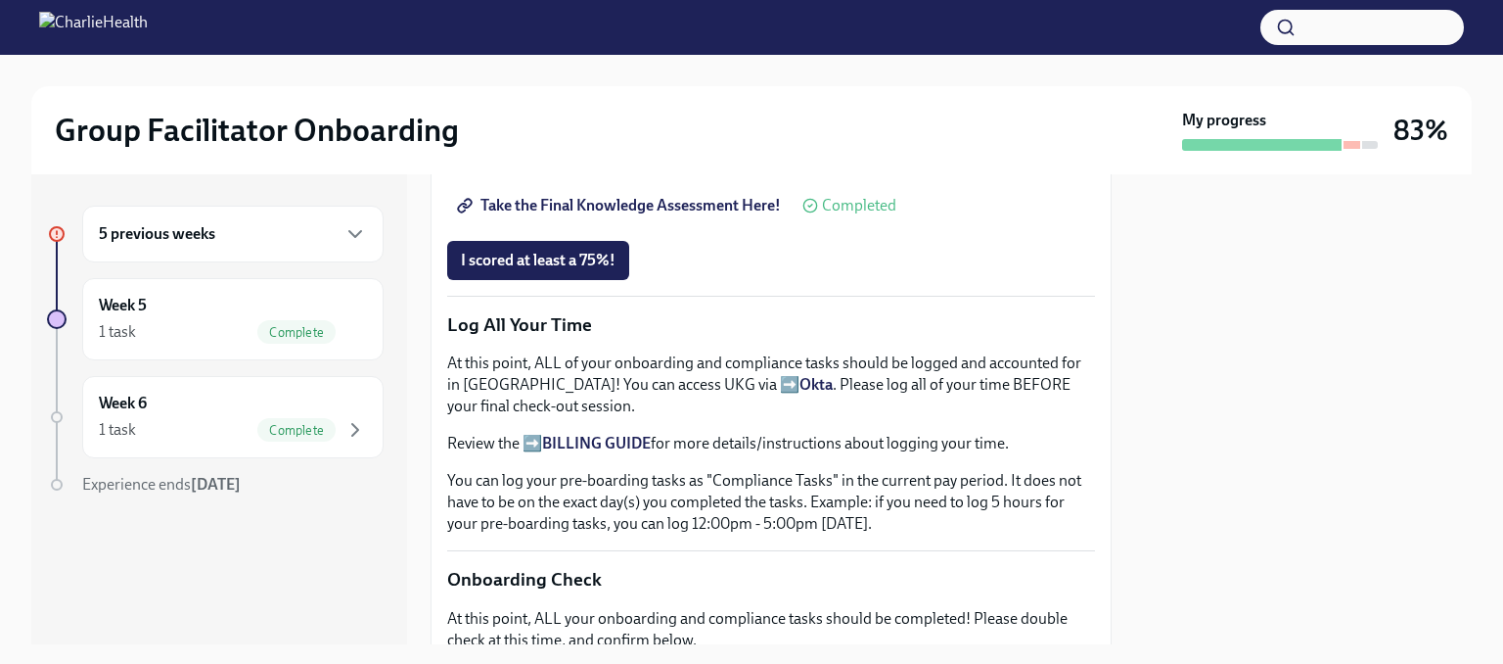
click at [588, 434] on strong "BILLING GUIDE" at bounding box center [596, 443] width 109 height 19
click at [800, 375] on strong "Okta" at bounding box center [816, 384] width 33 height 19
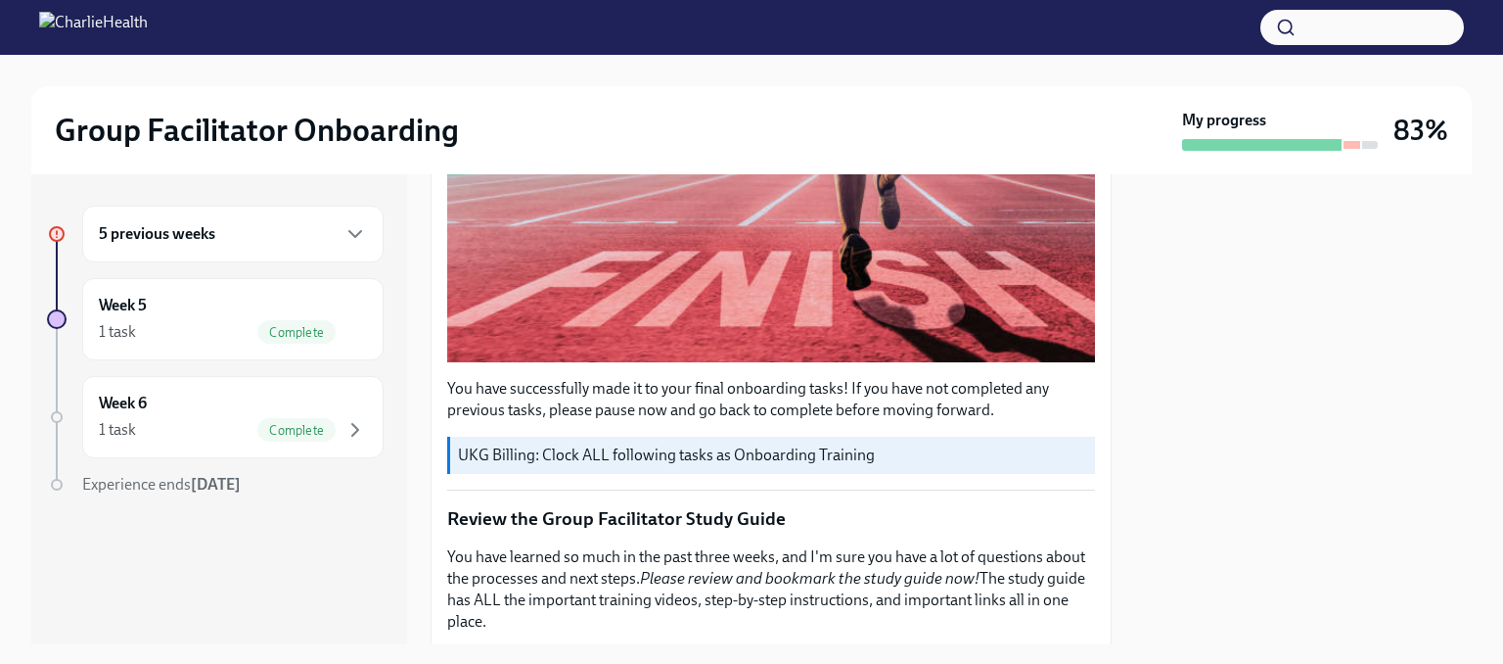
scroll to position [530, 0]
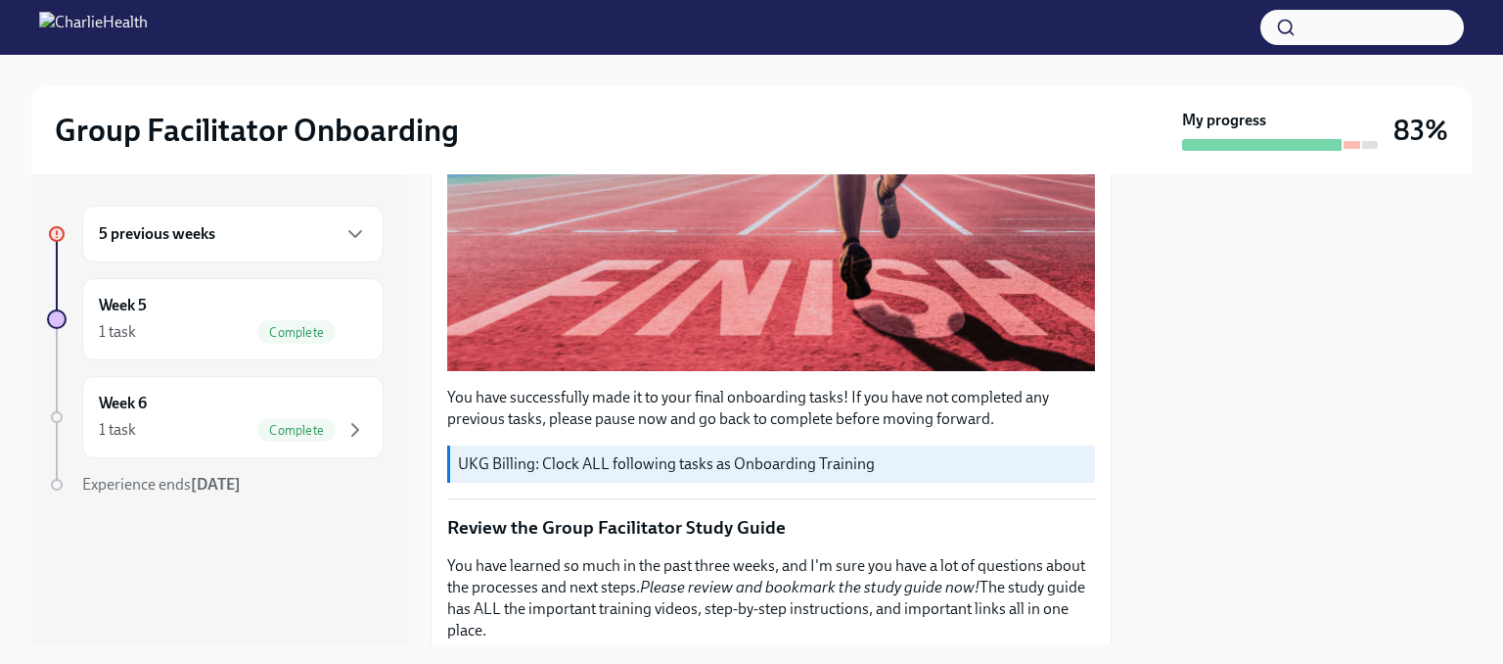
click at [664, 455] on p "UKG Billing: Clock ALL following tasks as Onboarding Training" at bounding box center [772, 464] width 629 height 22
click at [206, 236] on h6 "5 previous weeks" at bounding box center [157, 234] width 116 height 22
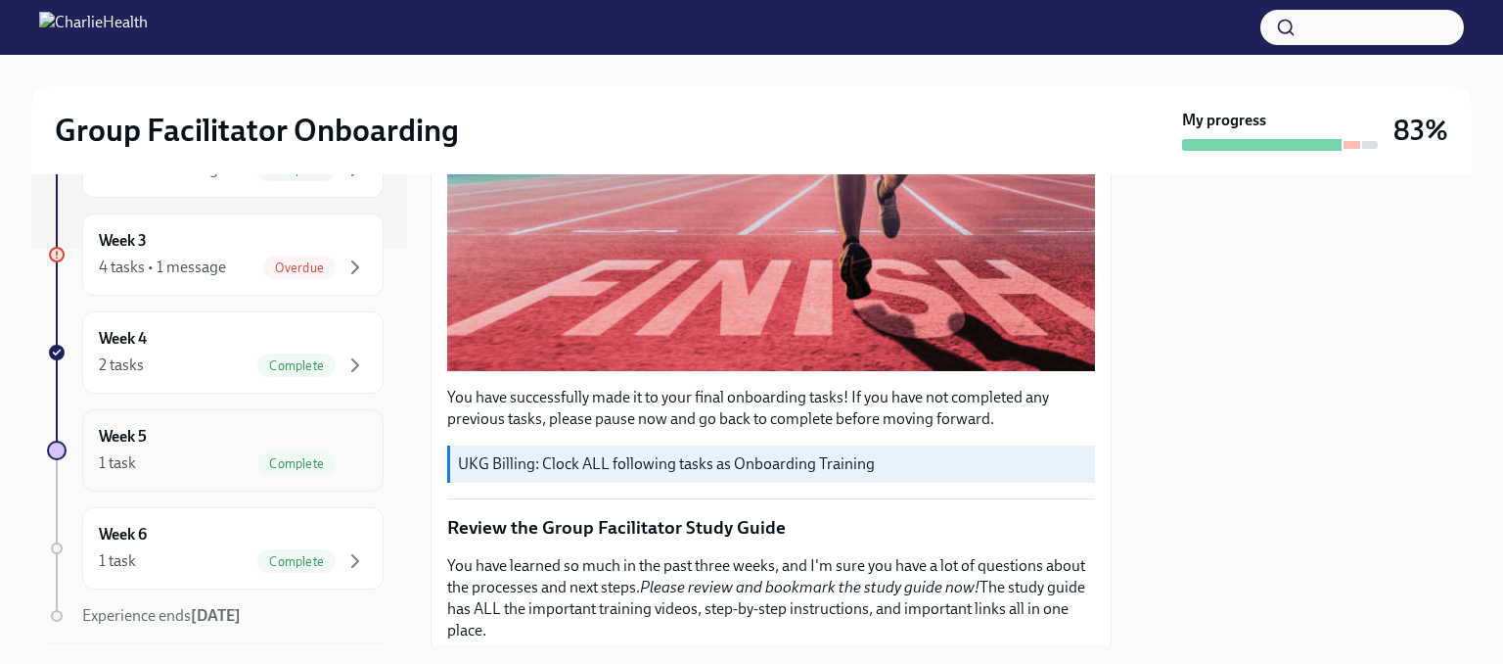
scroll to position [355, 0]
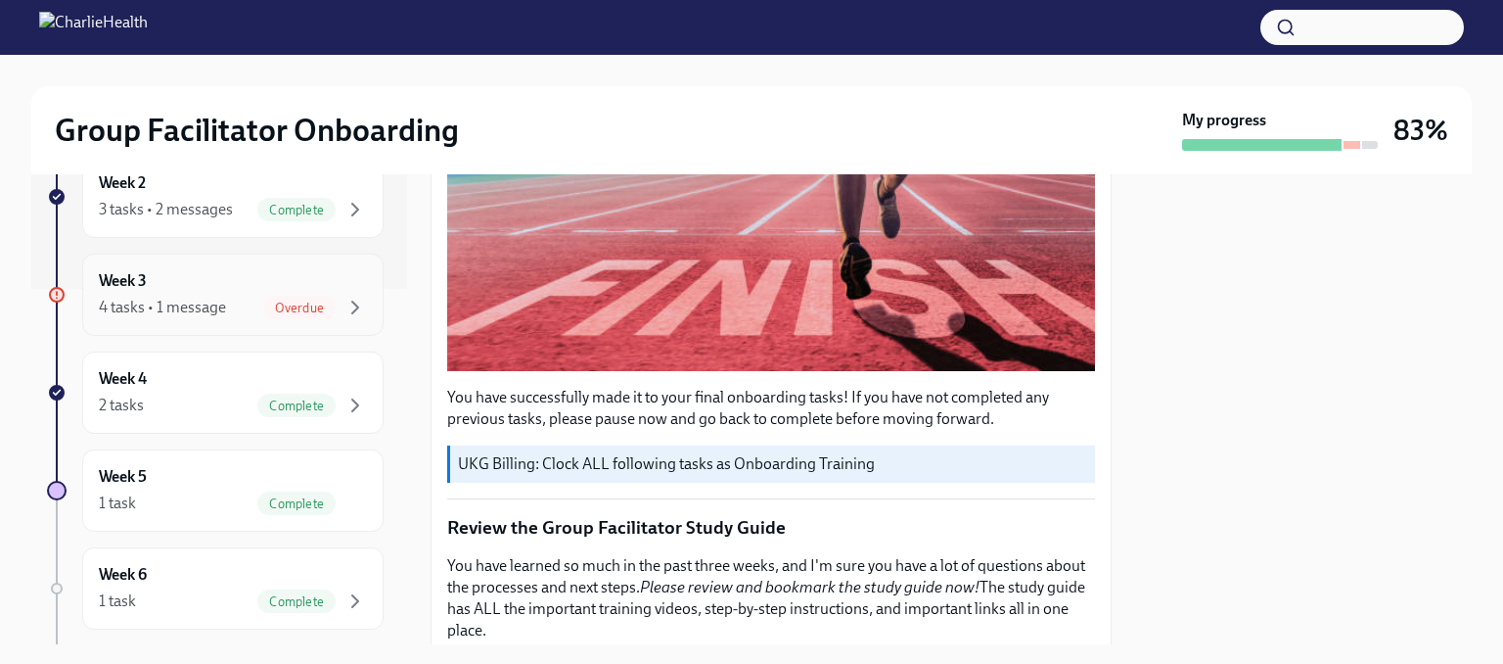
click at [145, 309] on div "4 tasks • 1 message" at bounding box center [162, 308] width 127 height 22
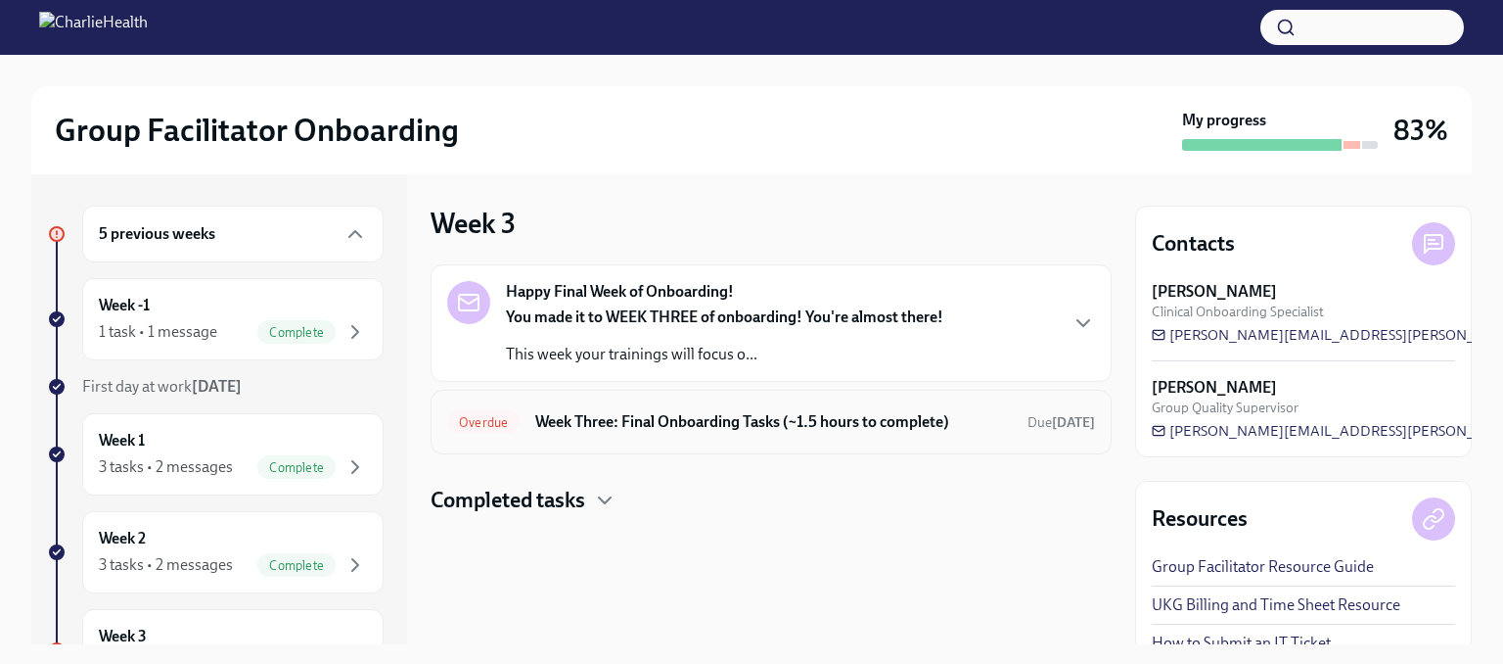
click at [480, 423] on span "Overdue" at bounding box center [483, 422] width 72 height 15
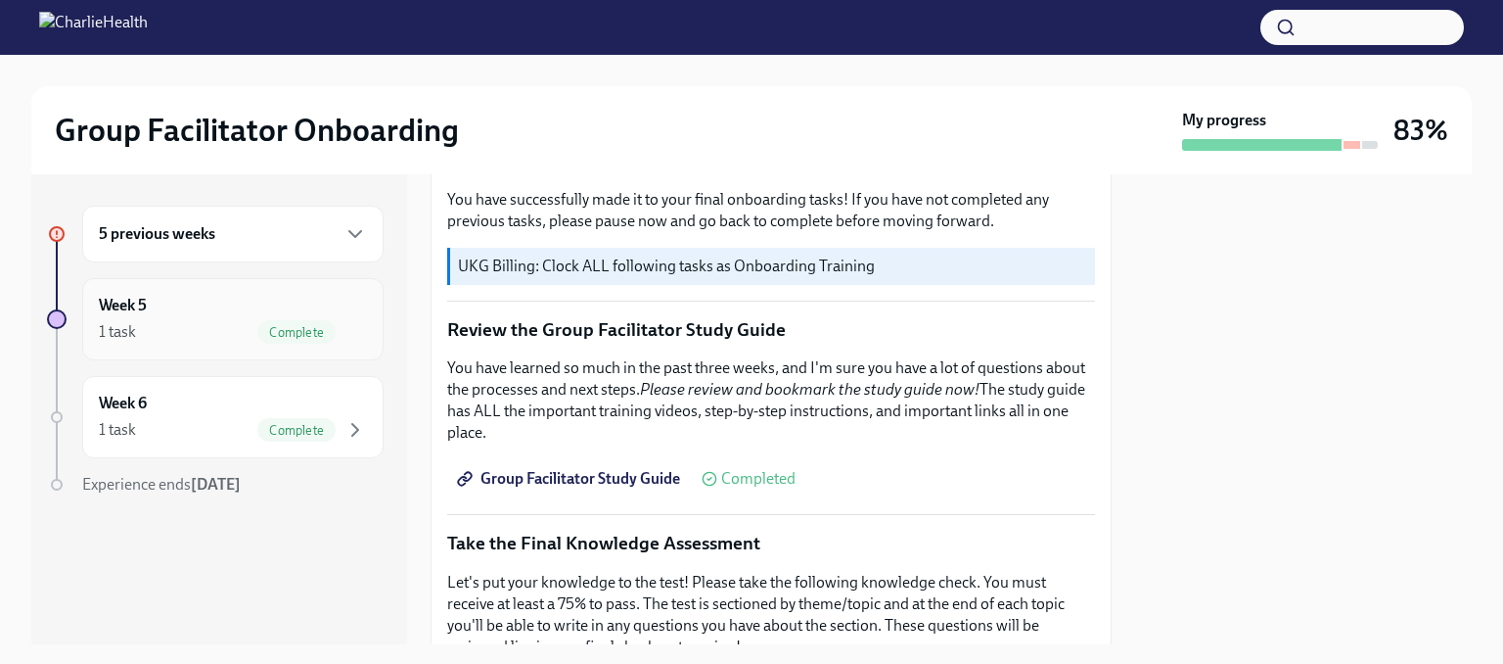
scroll to position [726, 0]
click at [337, 235] on div "5 previous weeks" at bounding box center [233, 233] width 268 height 23
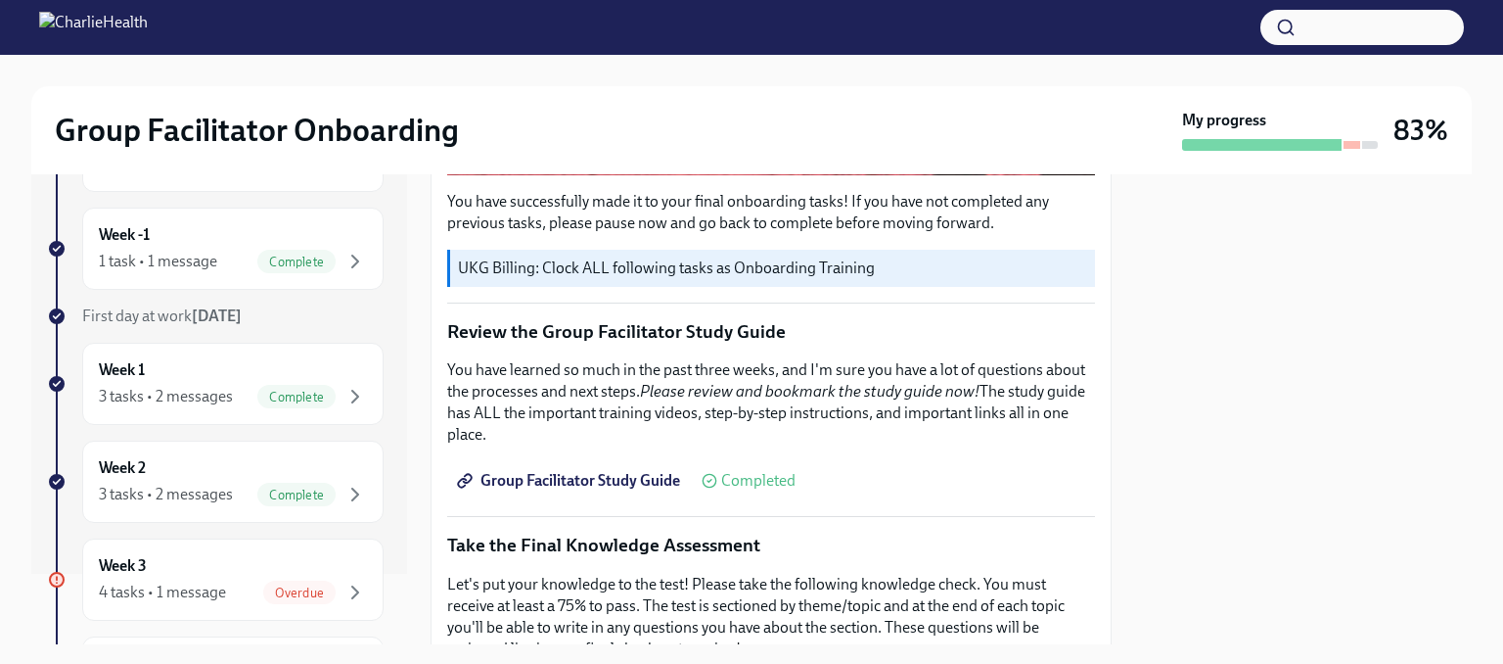
scroll to position [62, 0]
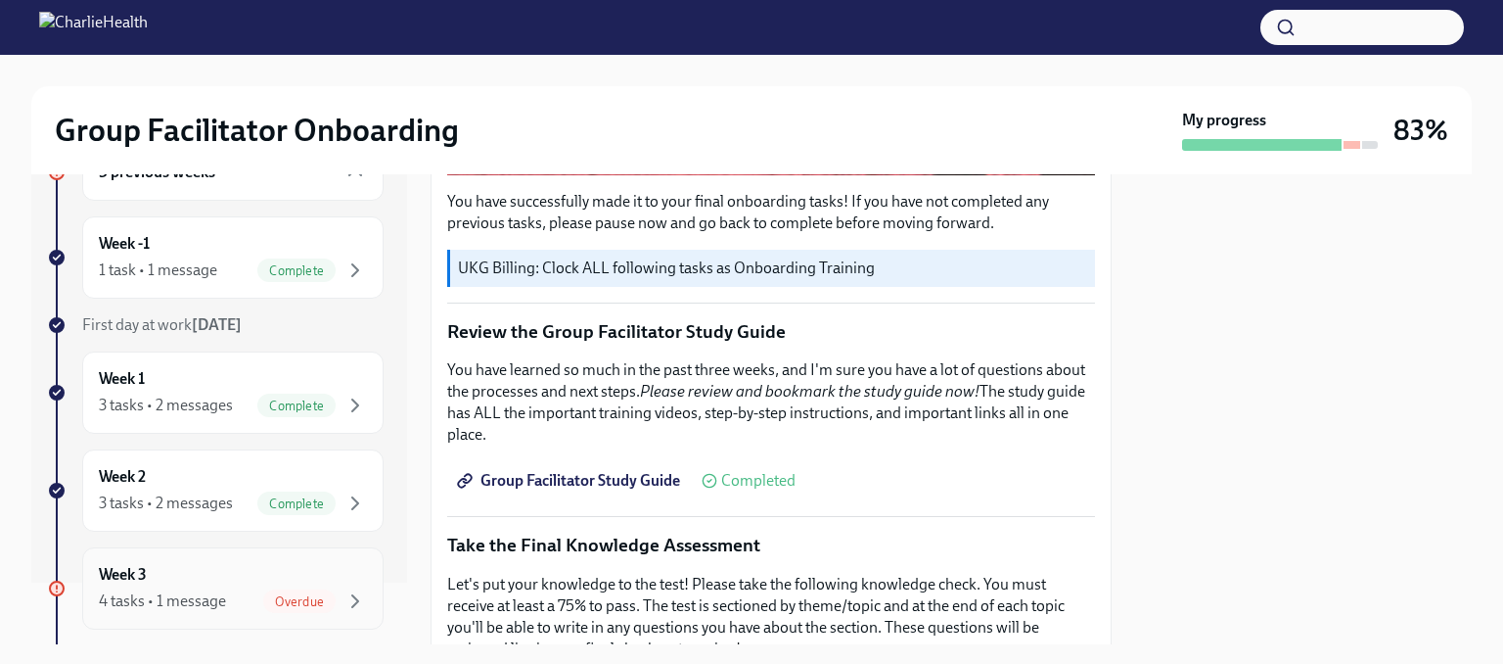
click at [269, 609] on div "Overdue" at bounding box center [299, 600] width 72 height 23
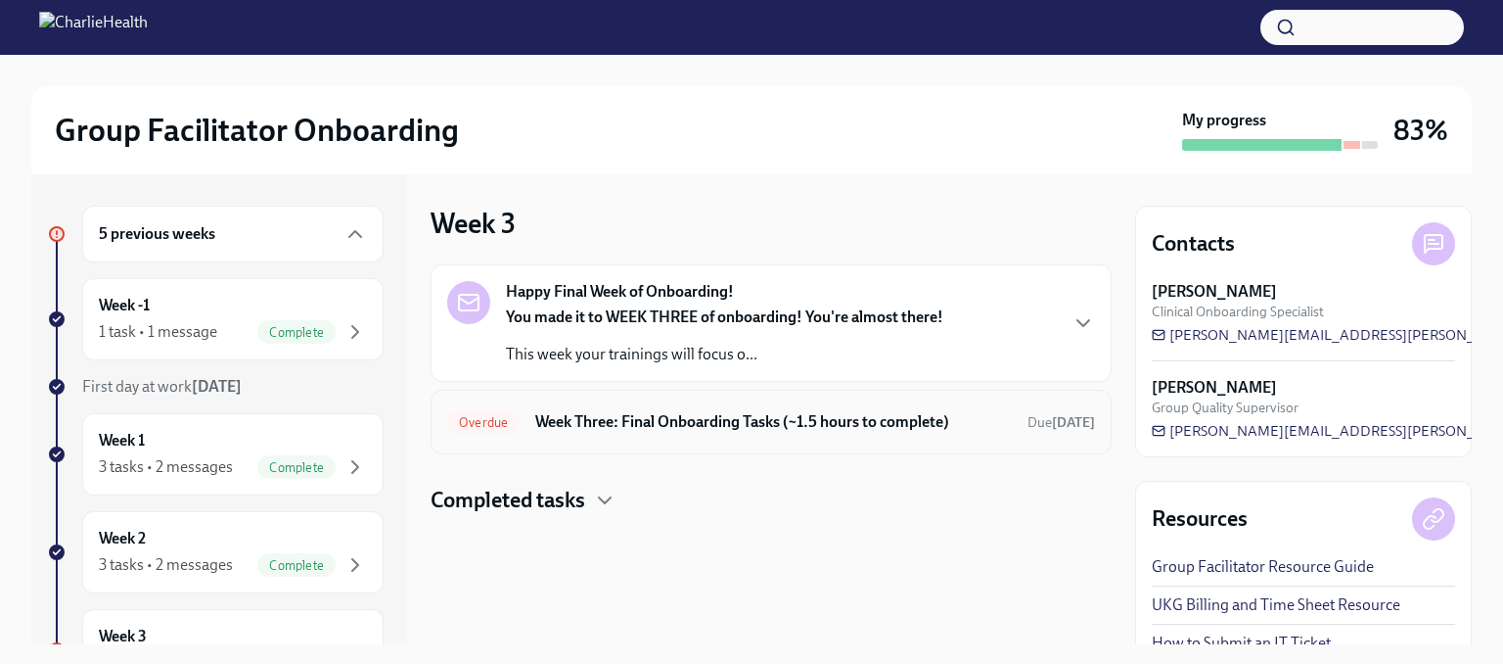
click at [490, 424] on span "Overdue" at bounding box center [483, 422] width 72 height 15
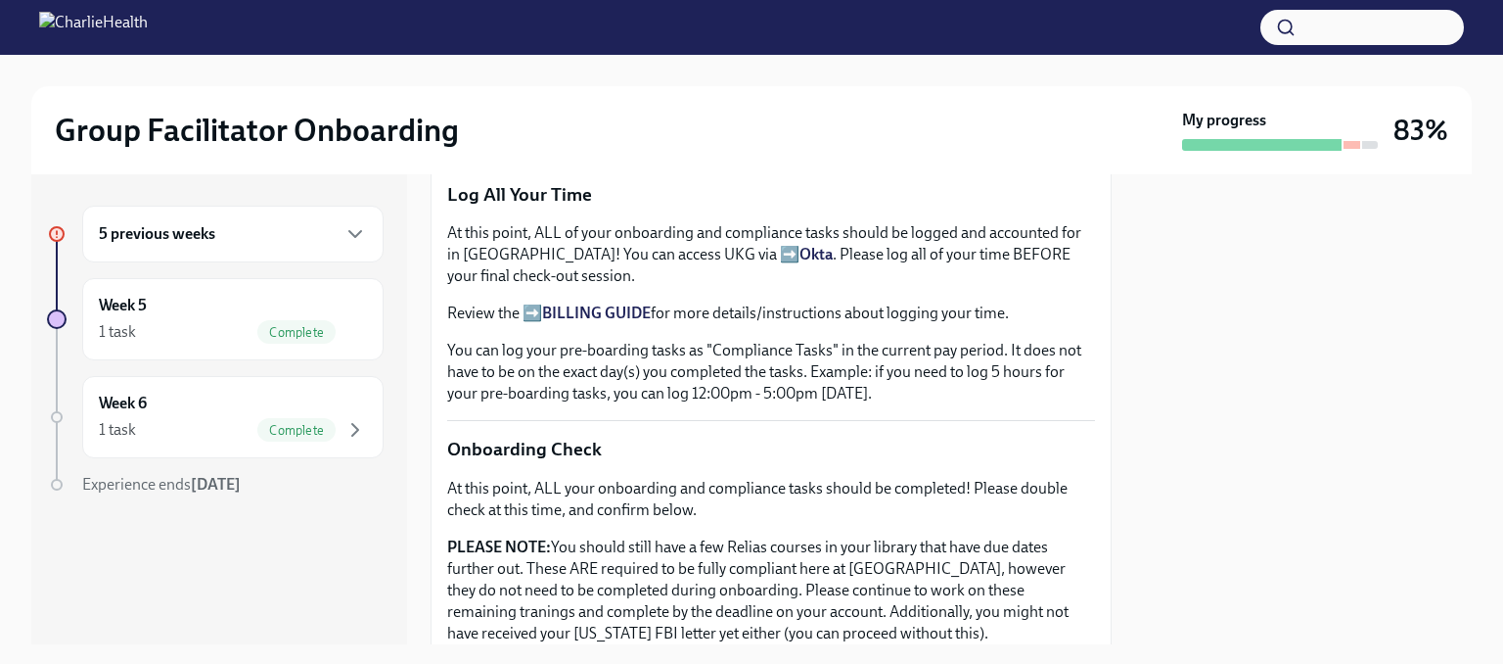
scroll to position [1313, 0]
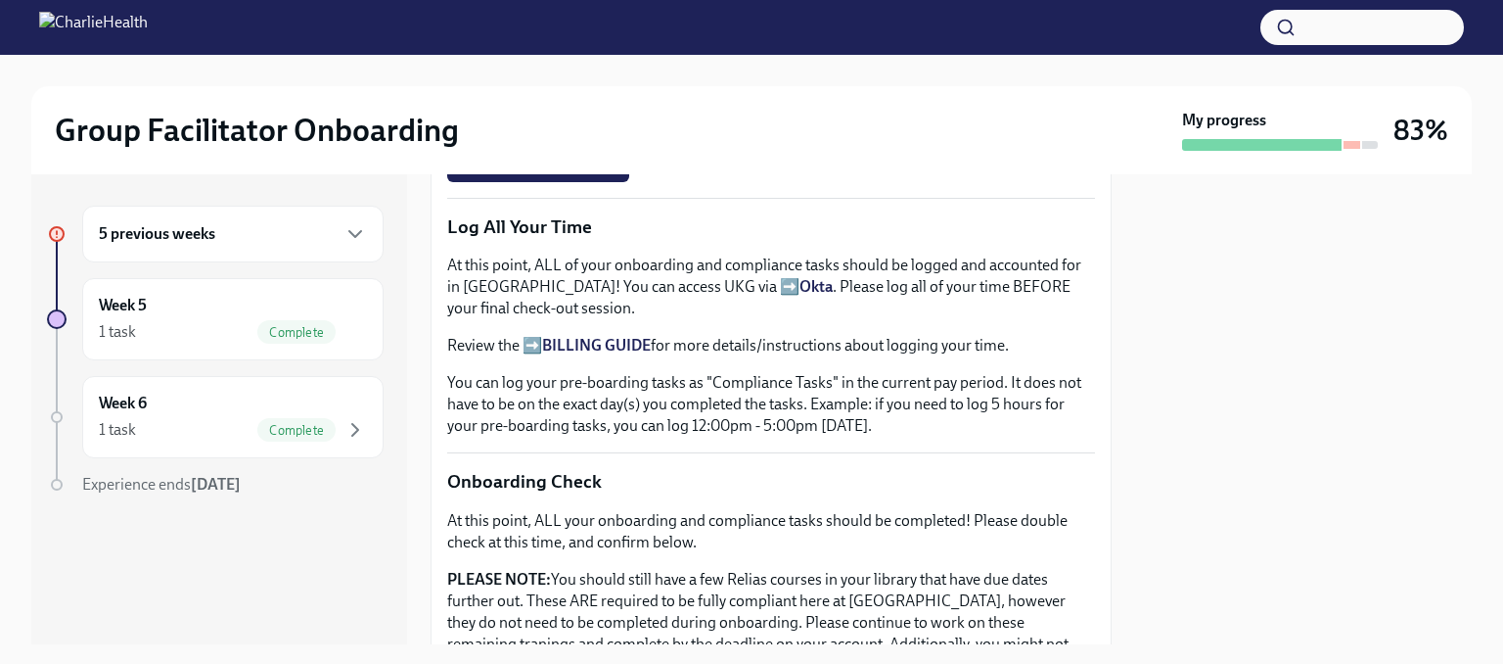
click at [176, 220] on div "5 previous weeks" at bounding box center [232, 234] width 301 height 57
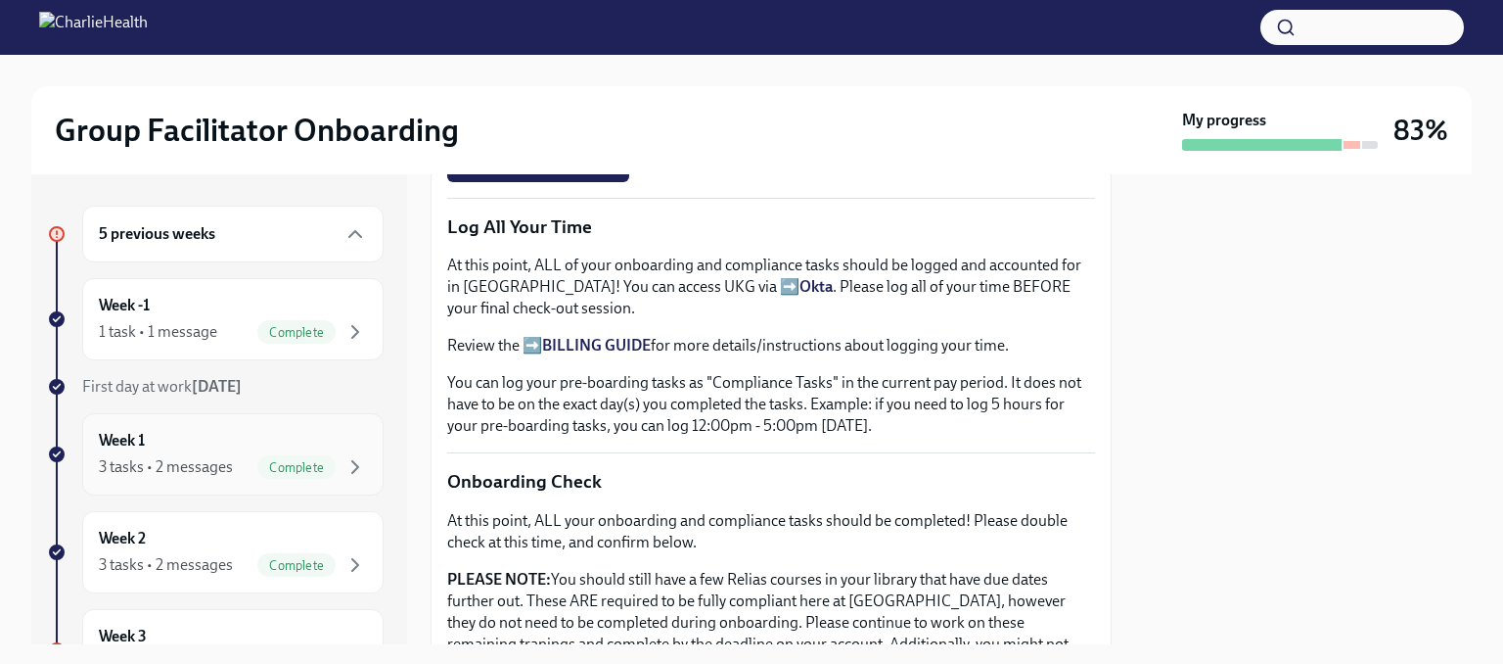
scroll to position [294, 0]
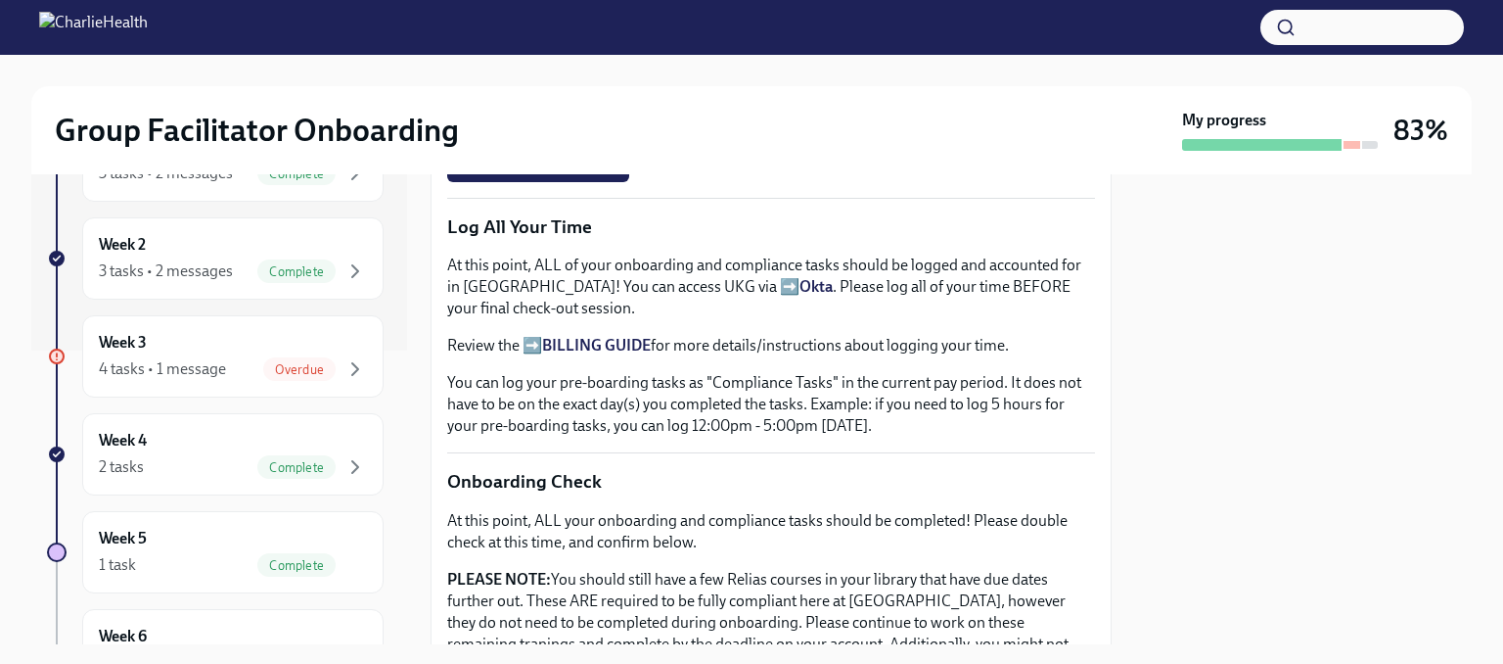
click at [61, 353] on icon at bounding box center [57, 356] width 10 height 10
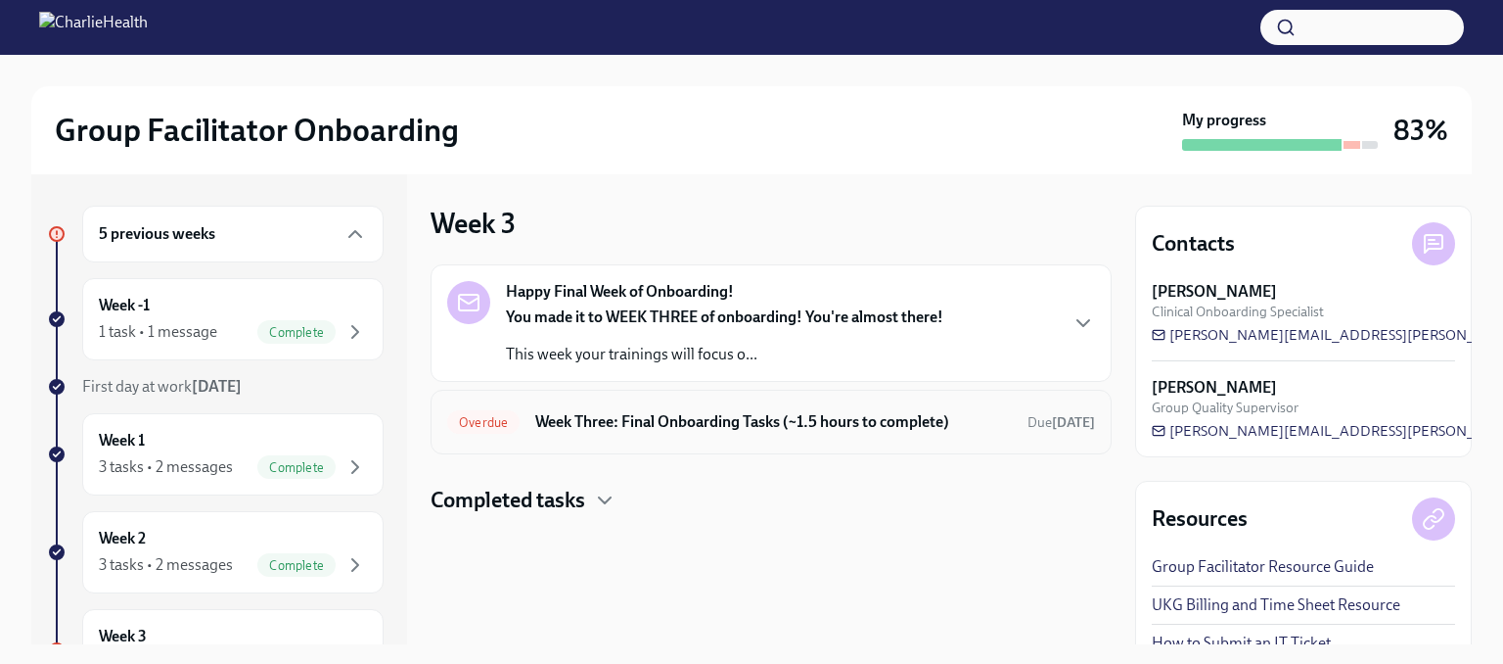
click at [634, 436] on div "Overdue Week Three: Final Onboarding Tasks (~1.5 hours to complete) Due [DATE]" at bounding box center [771, 421] width 648 height 31
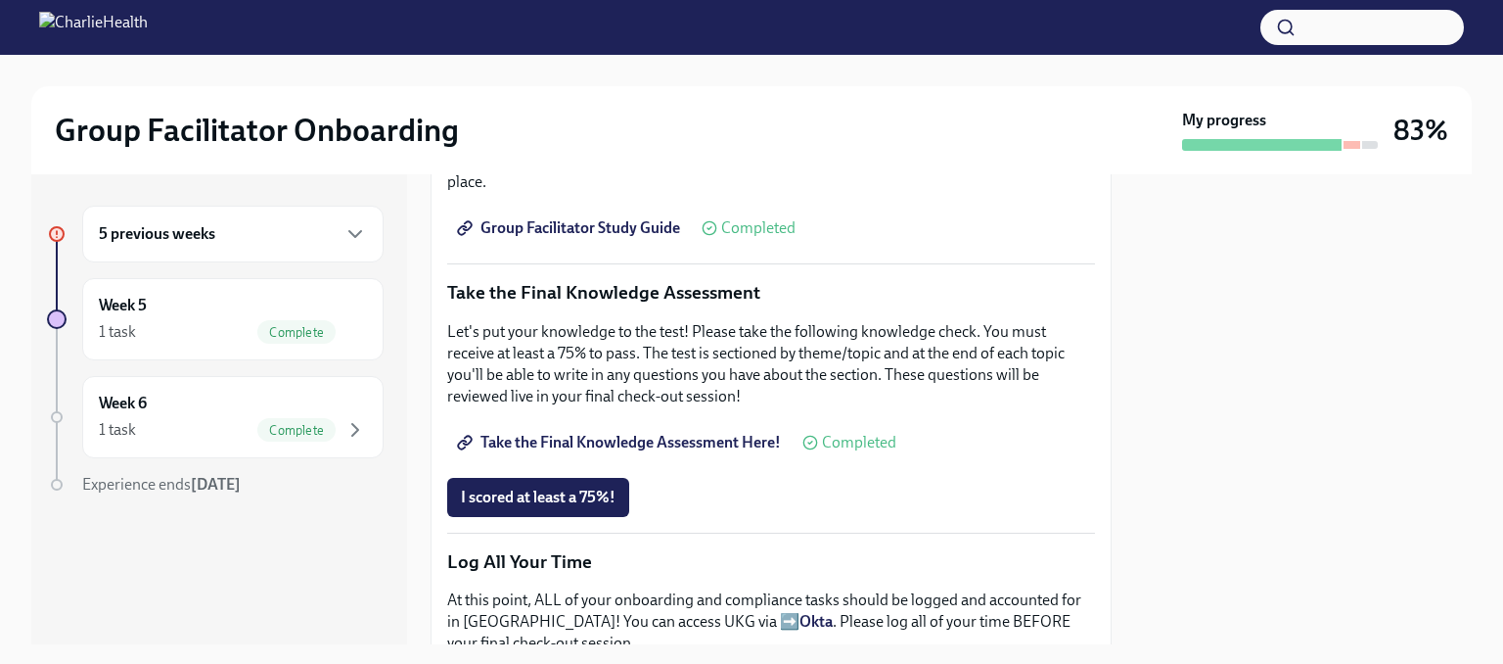
scroll to position [1174, 0]
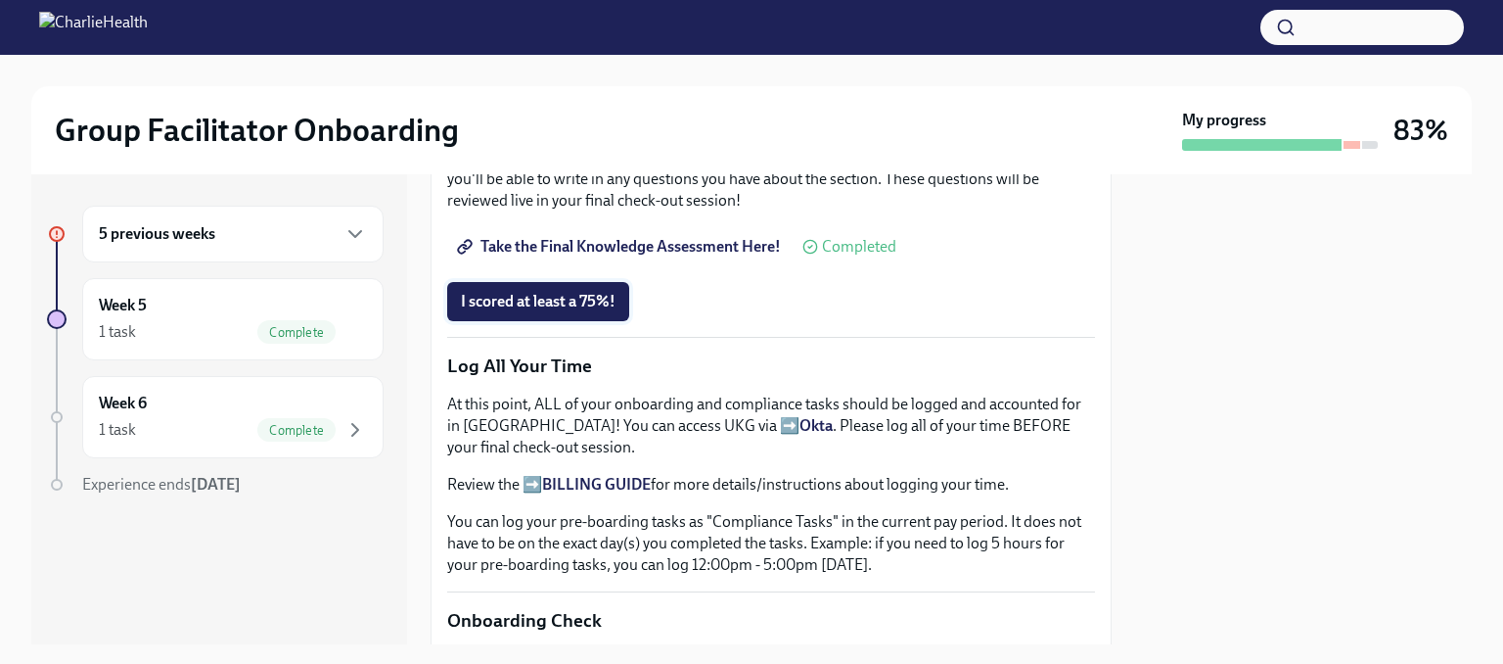
click at [572, 292] on span "I scored at least a 75%!" at bounding box center [538, 302] width 155 height 20
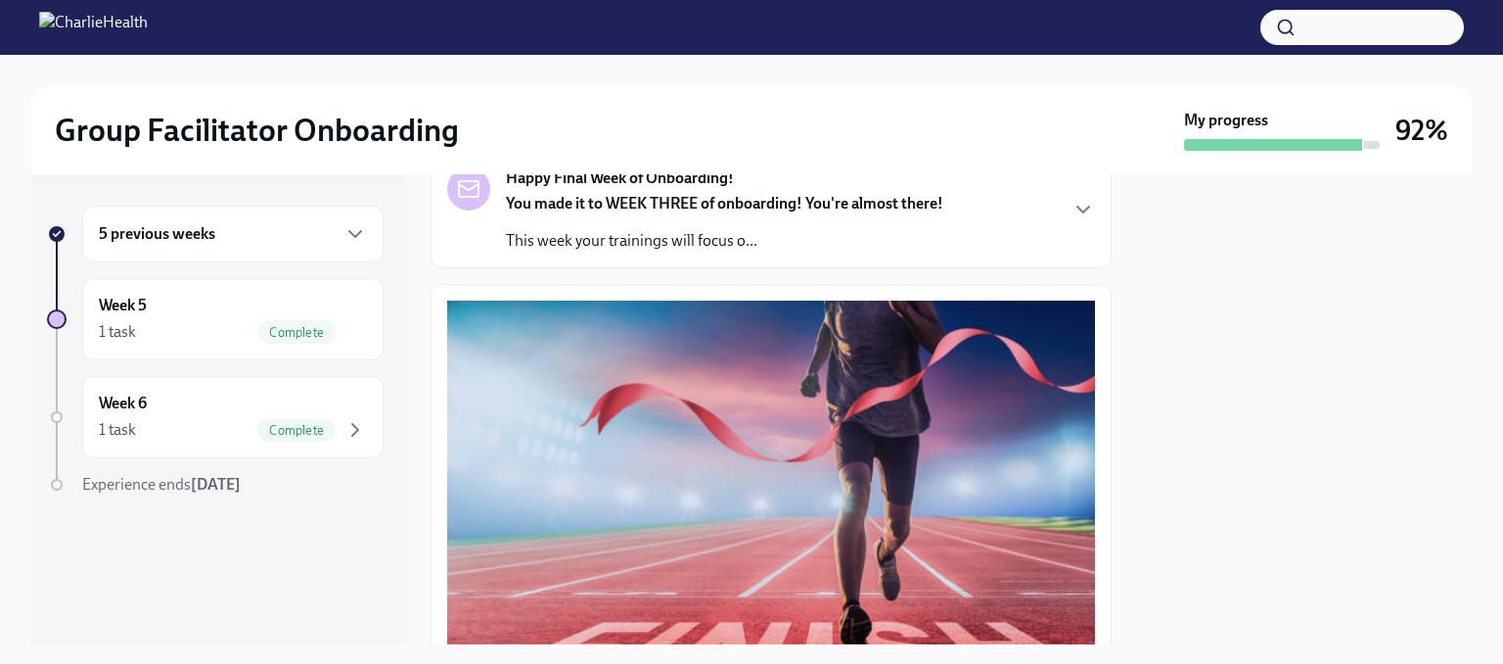
scroll to position [587, 0]
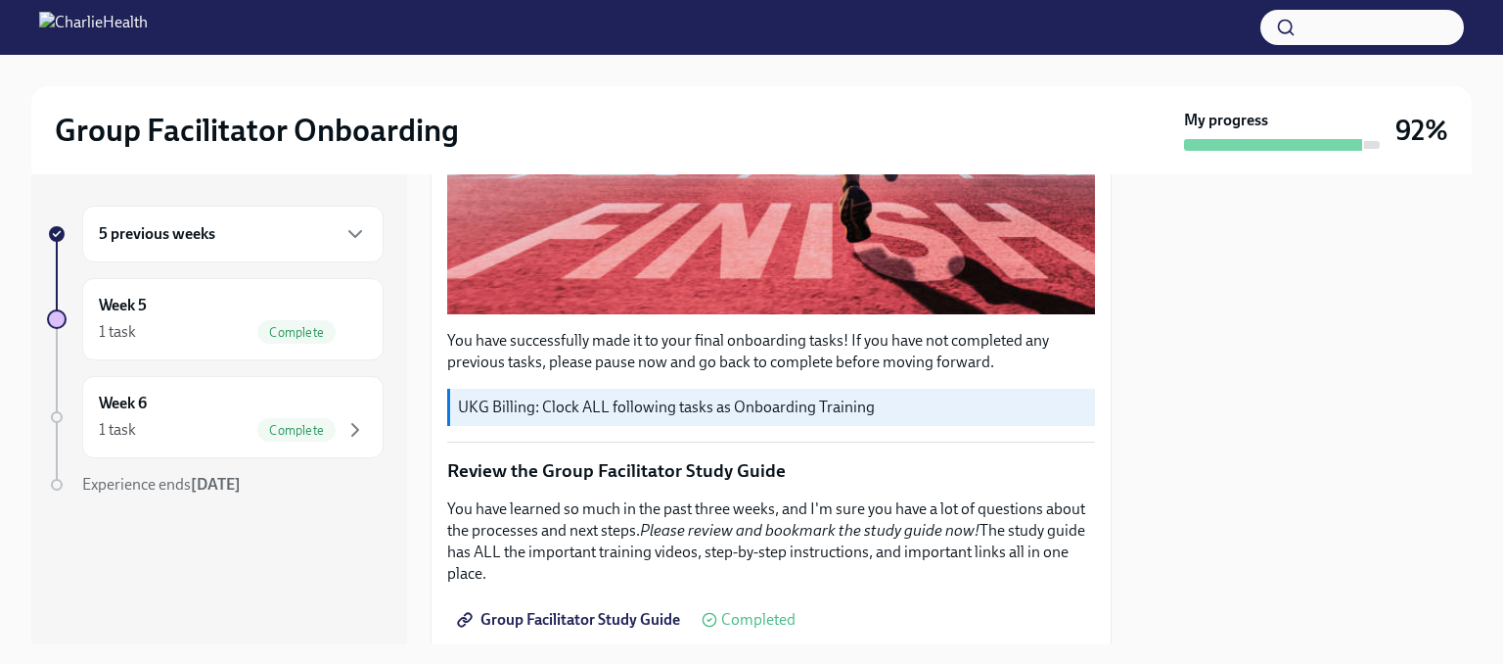
click at [312, 228] on div "5 previous weeks" at bounding box center [233, 233] width 268 height 23
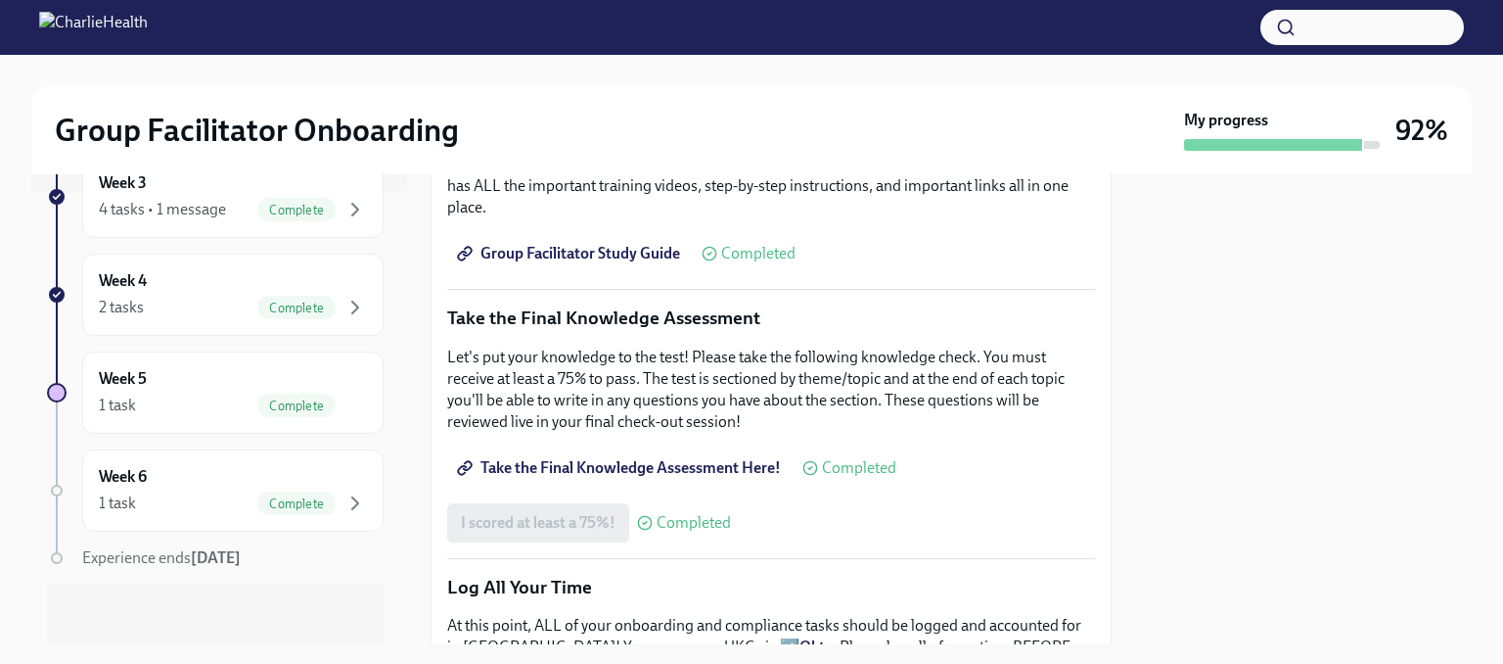
scroll to position [824, 0]
